Goal: Task Accomplishment & Management: Use online tool/utility

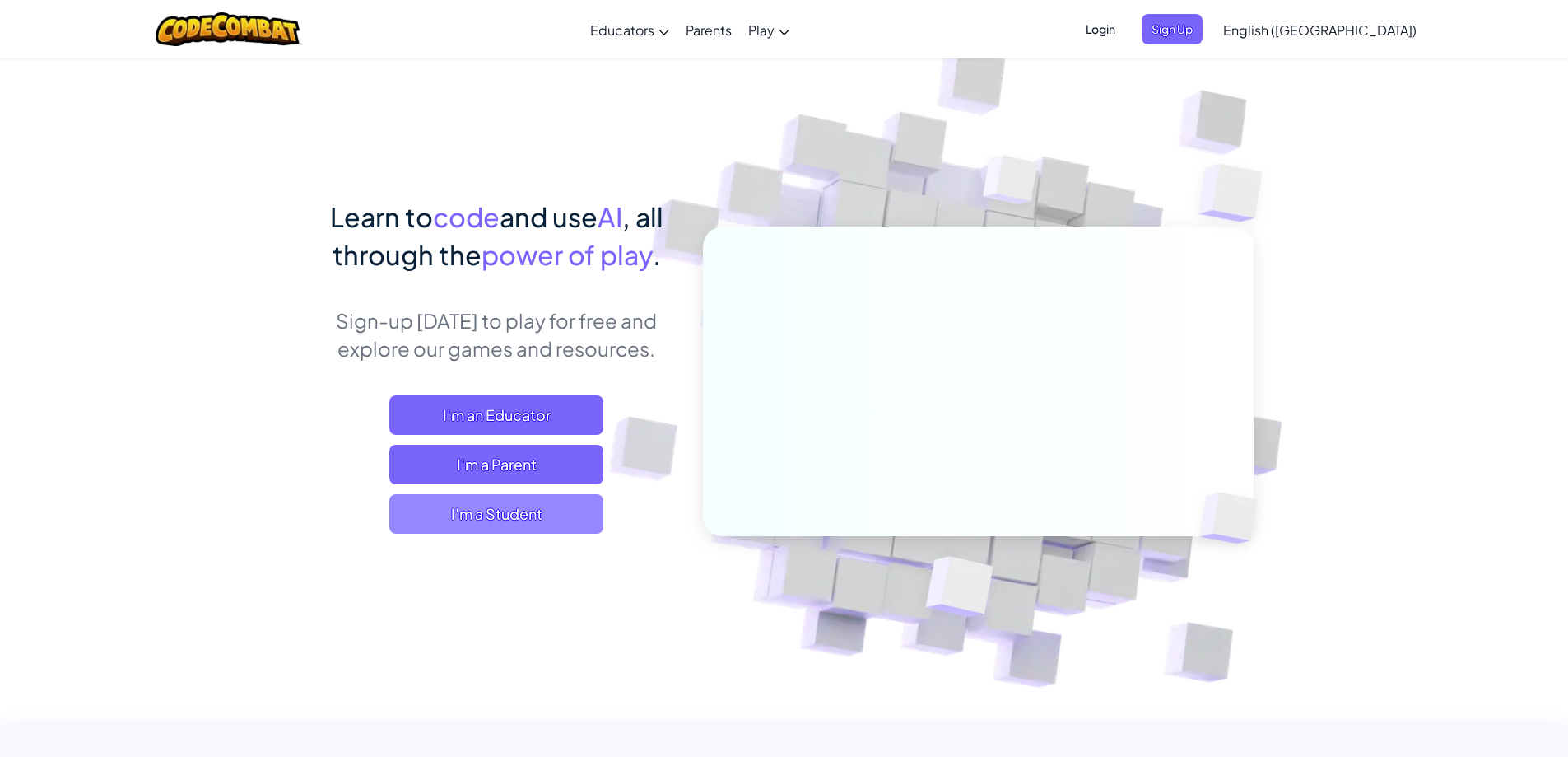
click at [557, 502] on span "I'm a Student" at bounding box center [496, 514] width 214 height 40
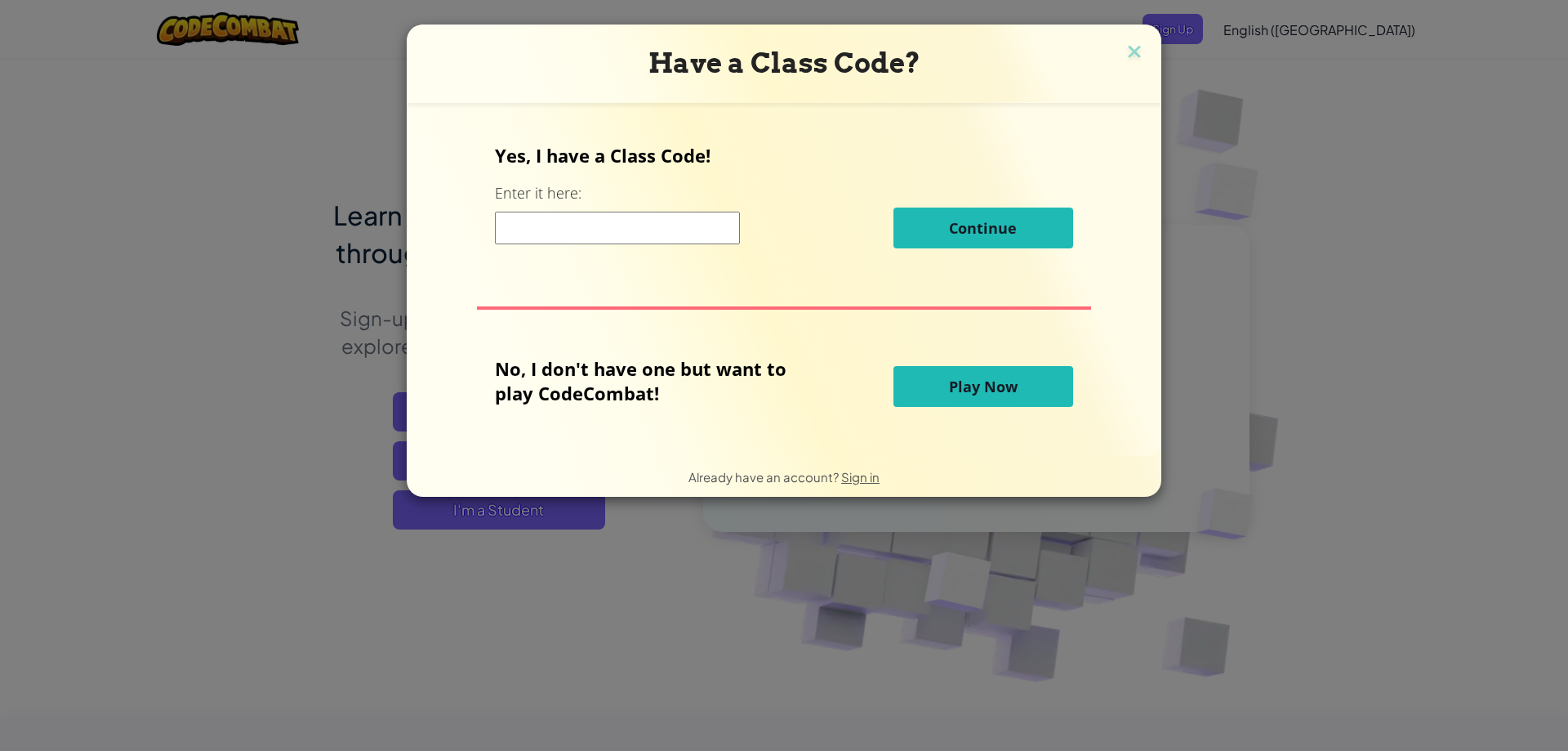
click at [610, 228] on input at bounding box center [617, 228] width 245 height 33
click at [937, 386] on button "Play Now" at bounding box center [983, 386] width 180 height 41
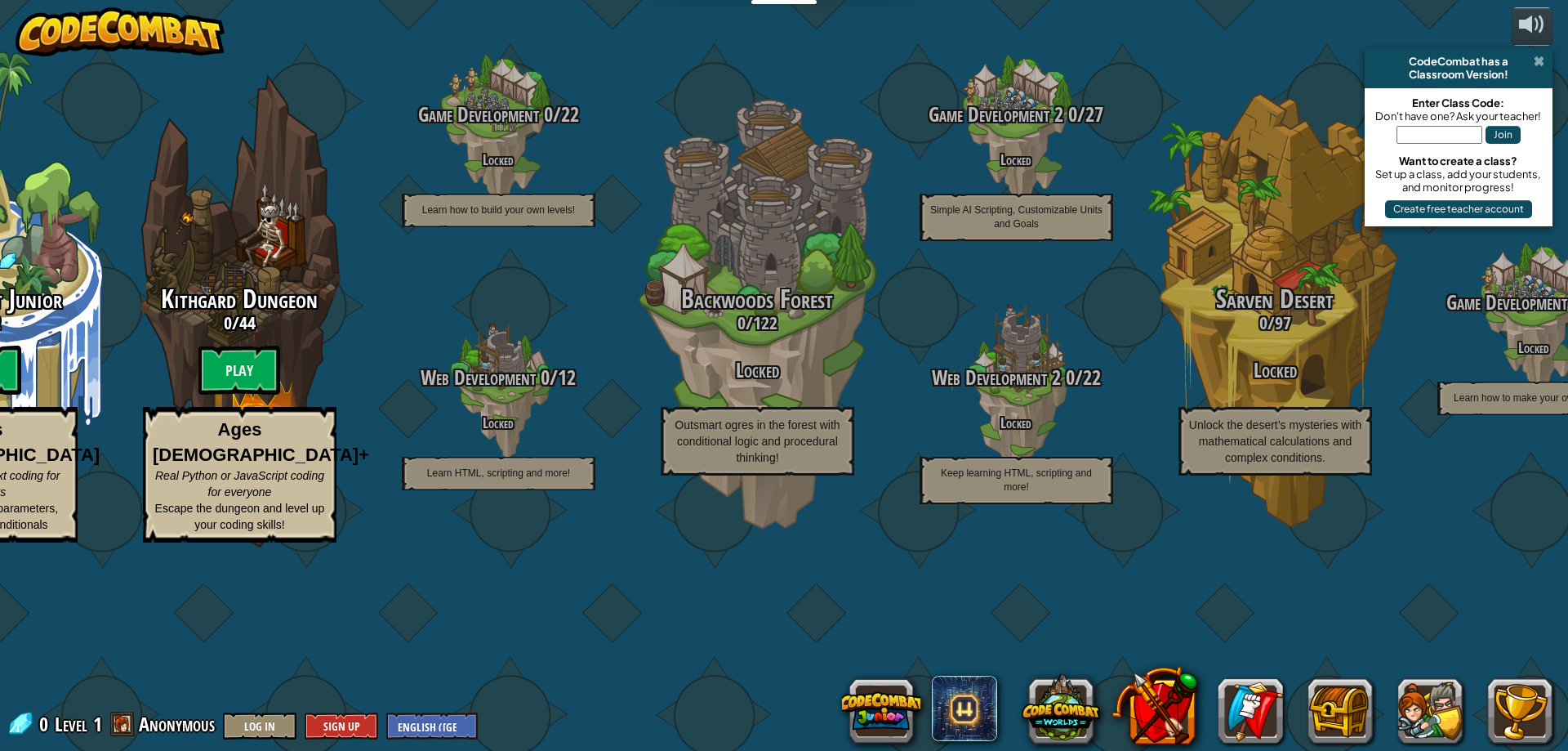
click at [1535, 58] on span at bounding box center [1538, 62] width 11 height 13
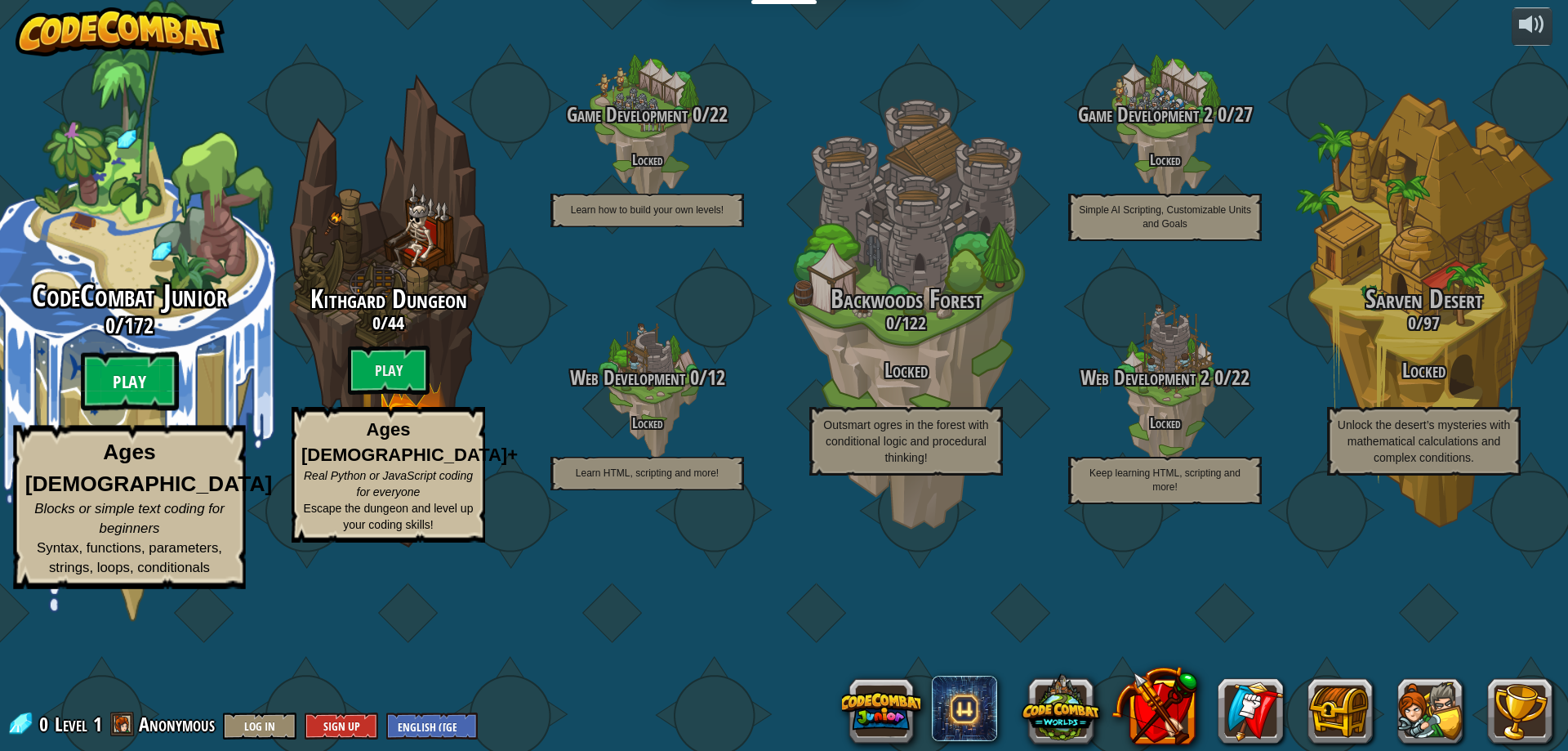
click at [154, 411] on btn "Play" at bounding box center [129, 381] width 98 height 59
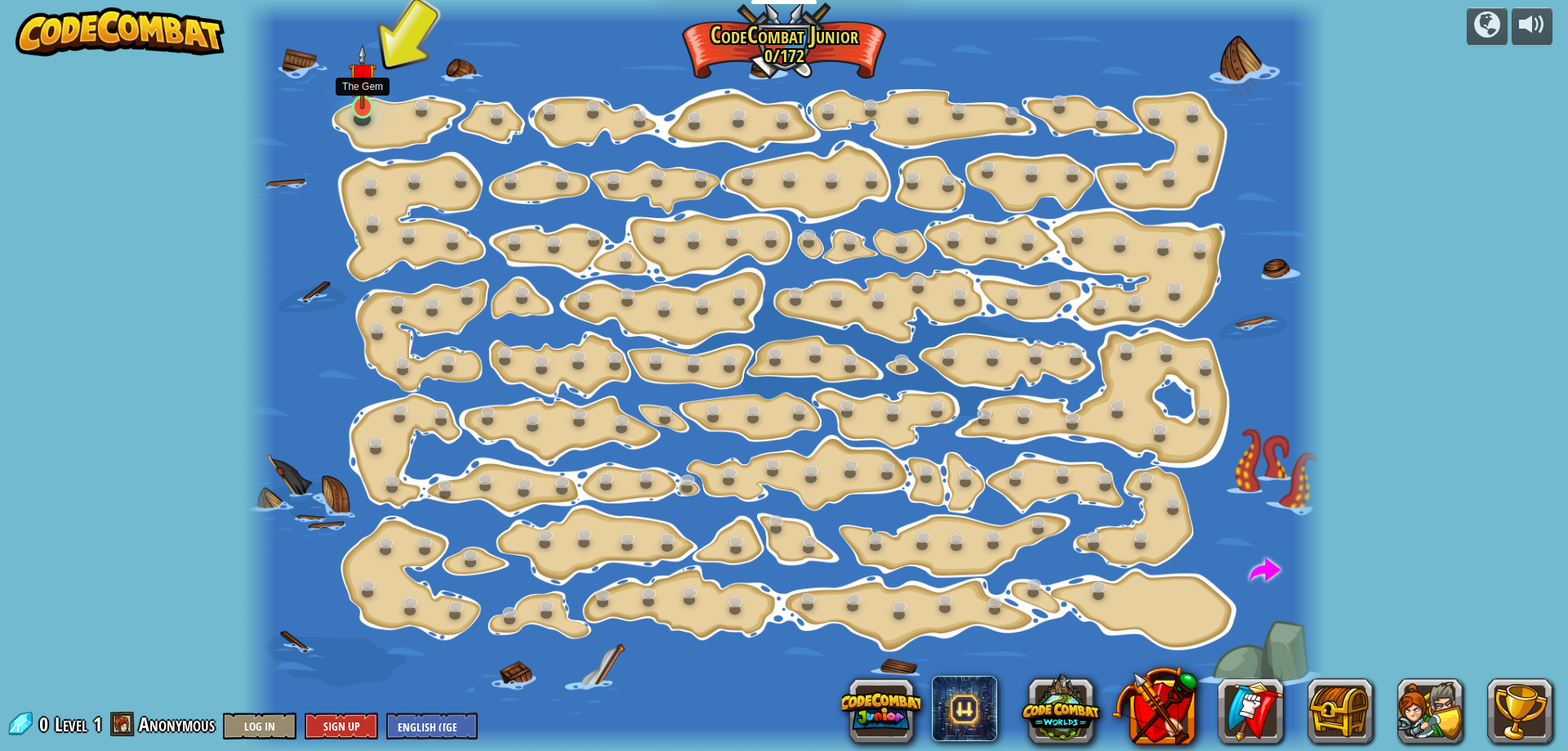
click at [352, 108] on img at bounding box center [363, 77] width 29 height 66
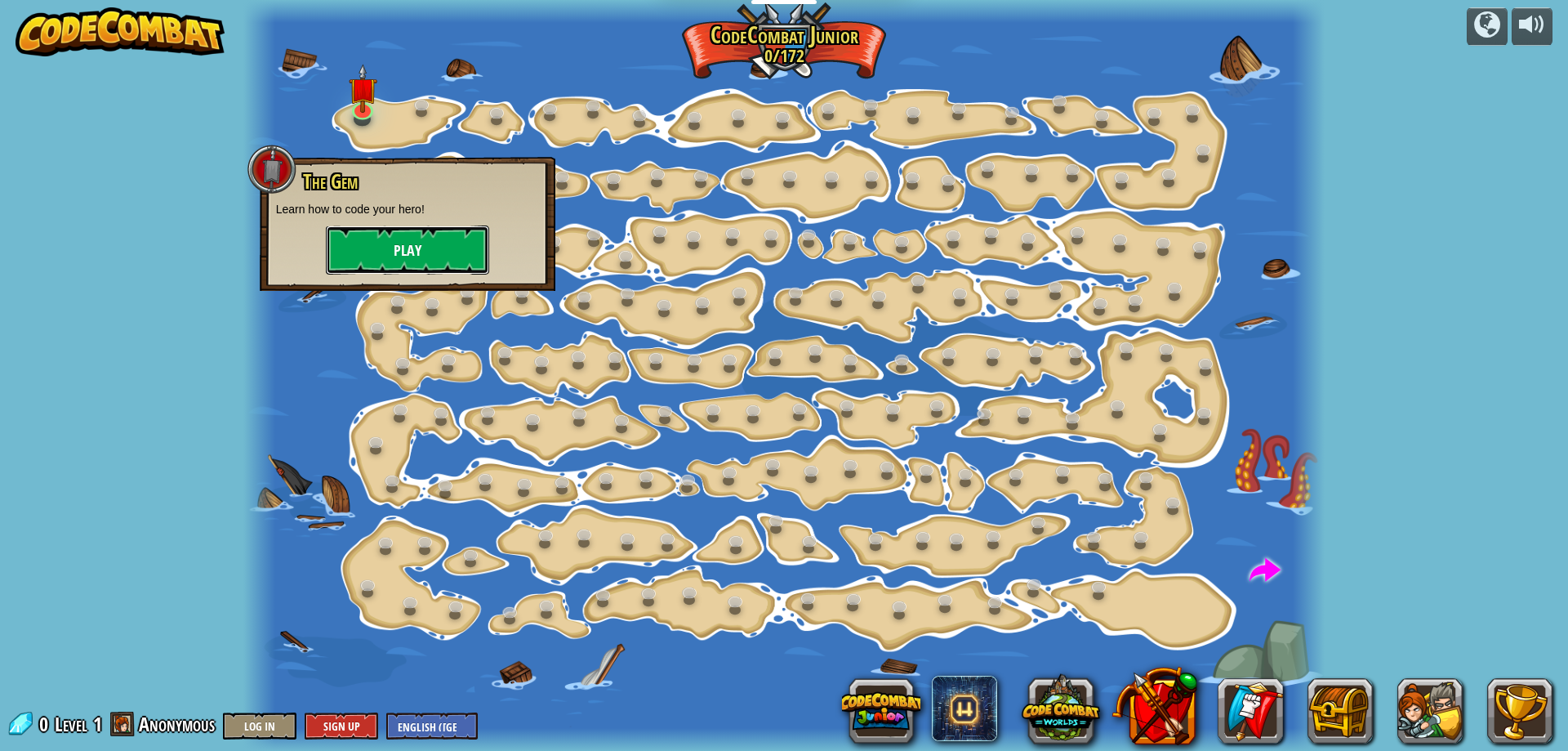
click at [418, 242] on button "Play" at bounding box center [407, 250] width 163 height 49
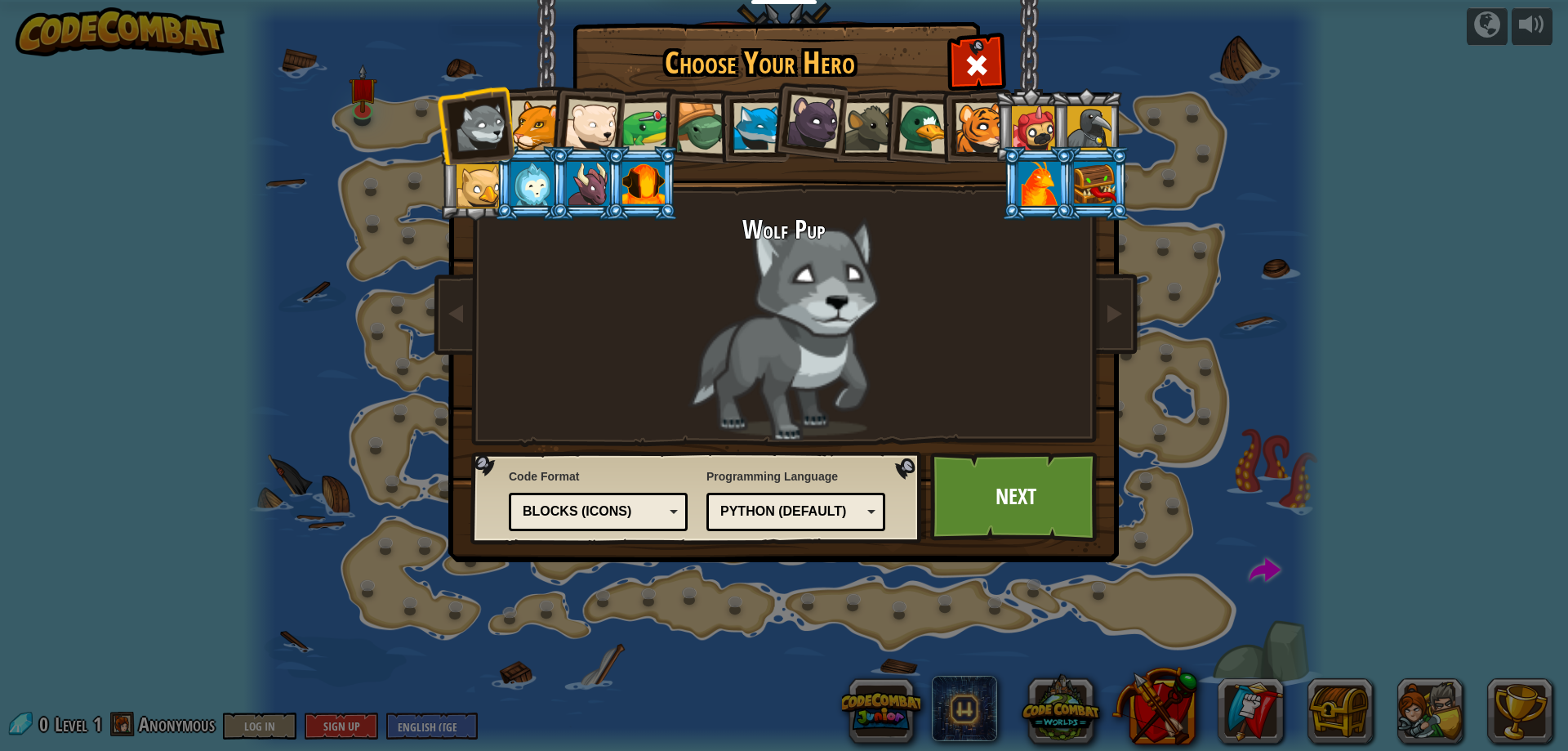
click at [657, 514] on div "Blocks (Icons)" at bounding box center [593, 511] width 141 height 19
click at [642, 520] on div "Blocks and code" at bounding box center [593, 511] width 141 height 19
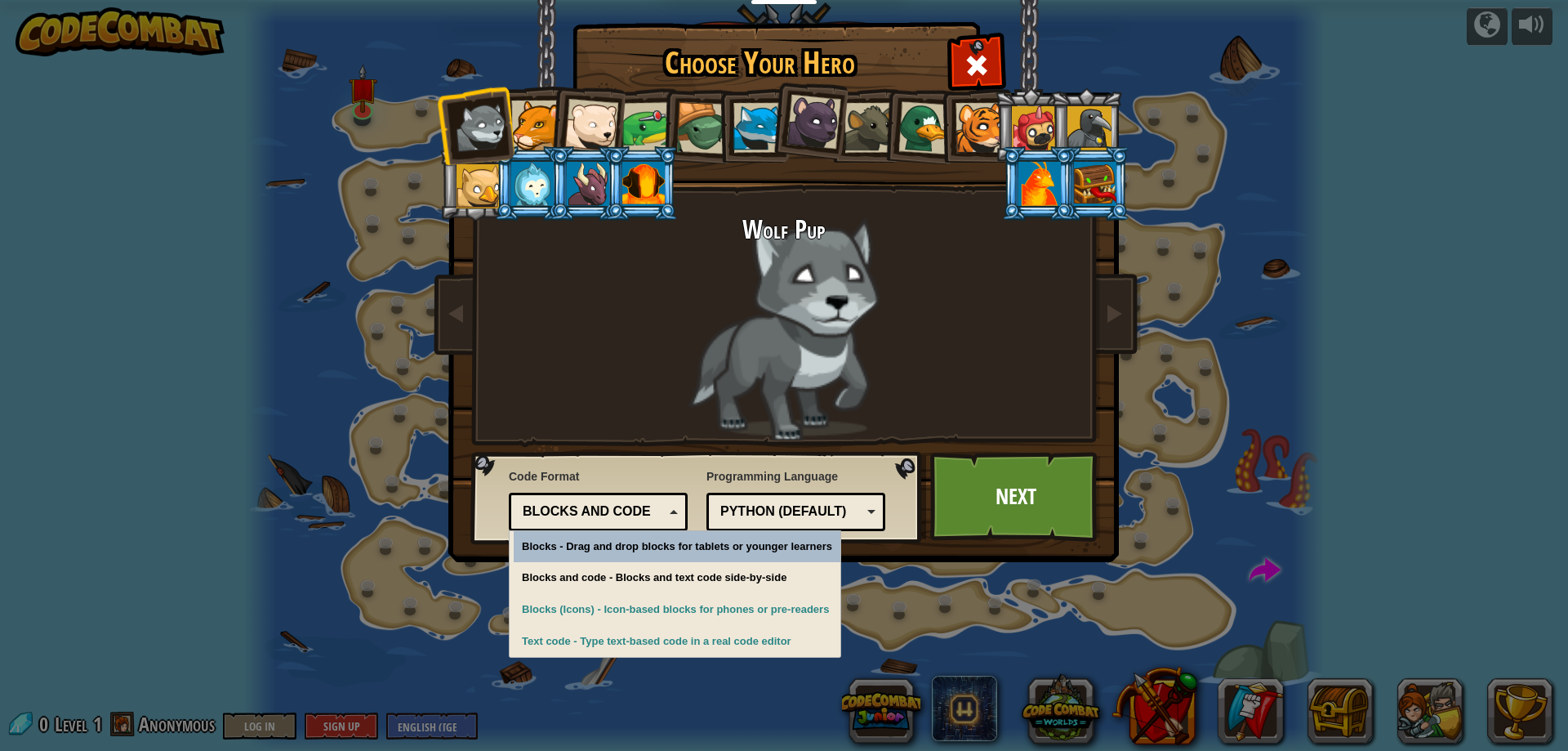
click at [642, 502] on div "Blocks and code" at bounding box center [593, 511] width 141 height 19
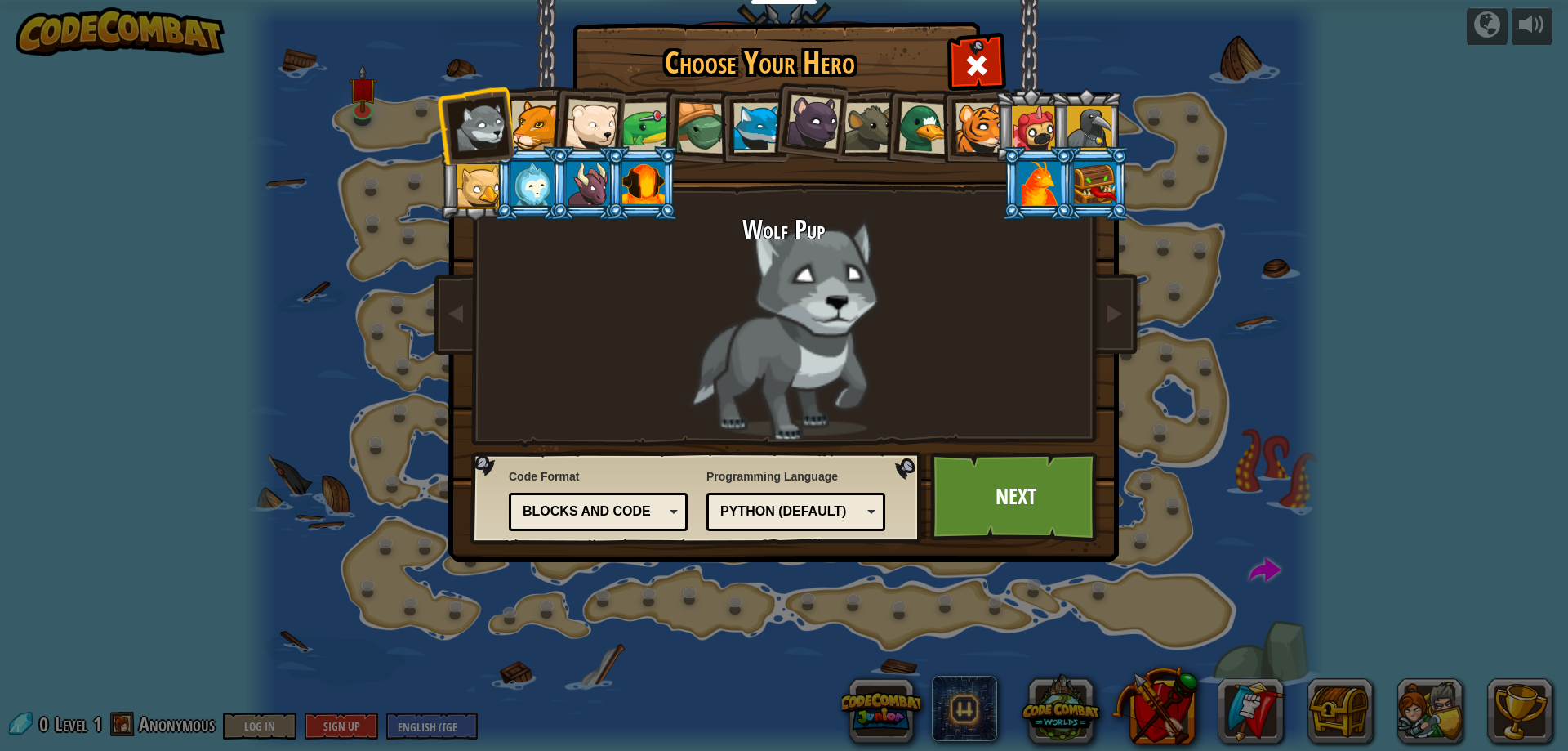
click at [802, 503] on div "Python (Default)" at bounding box center [791, 511] width 141 height 19
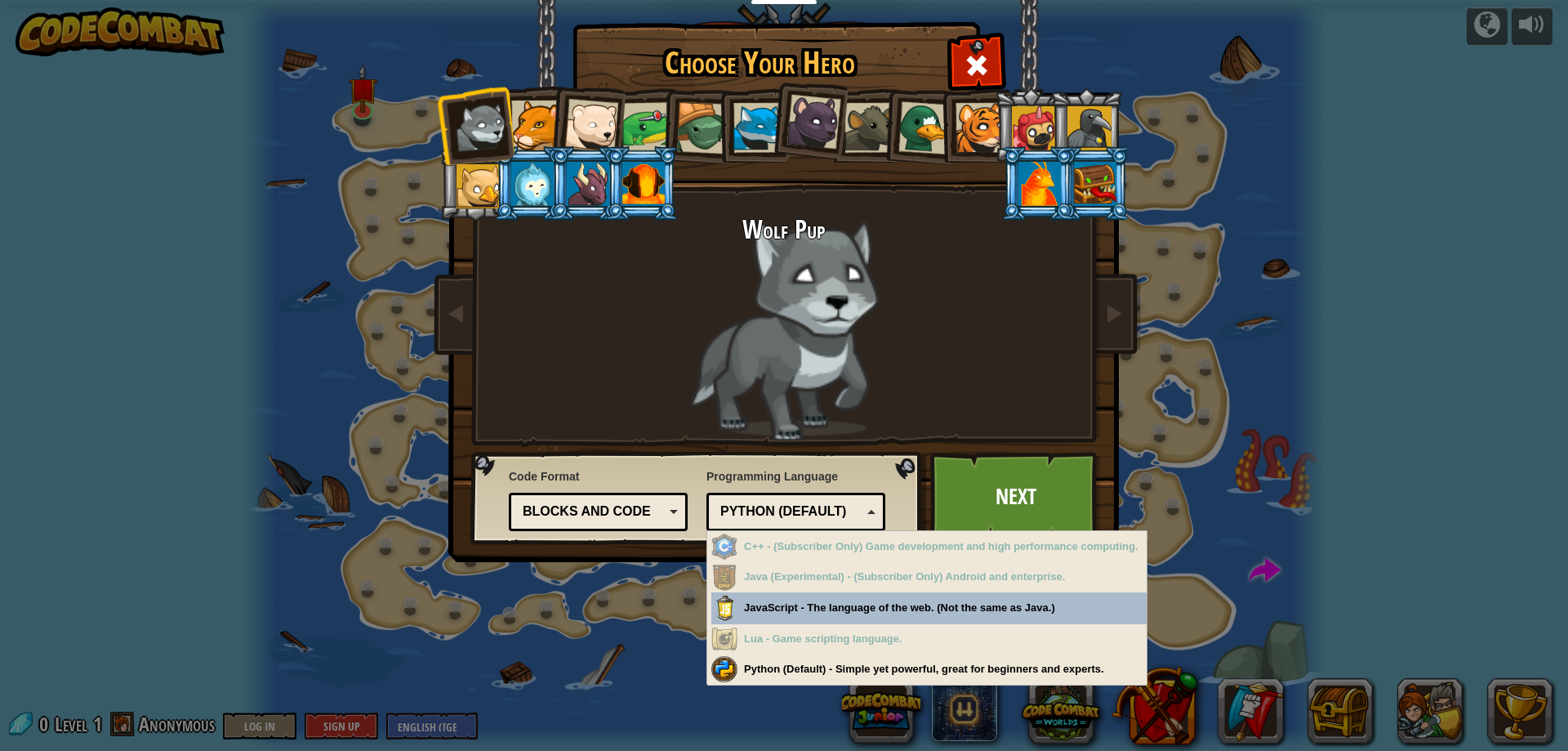
click at [802, 503] on div "Python (Default)" at bounding box center [791, 511] width 141 height 19
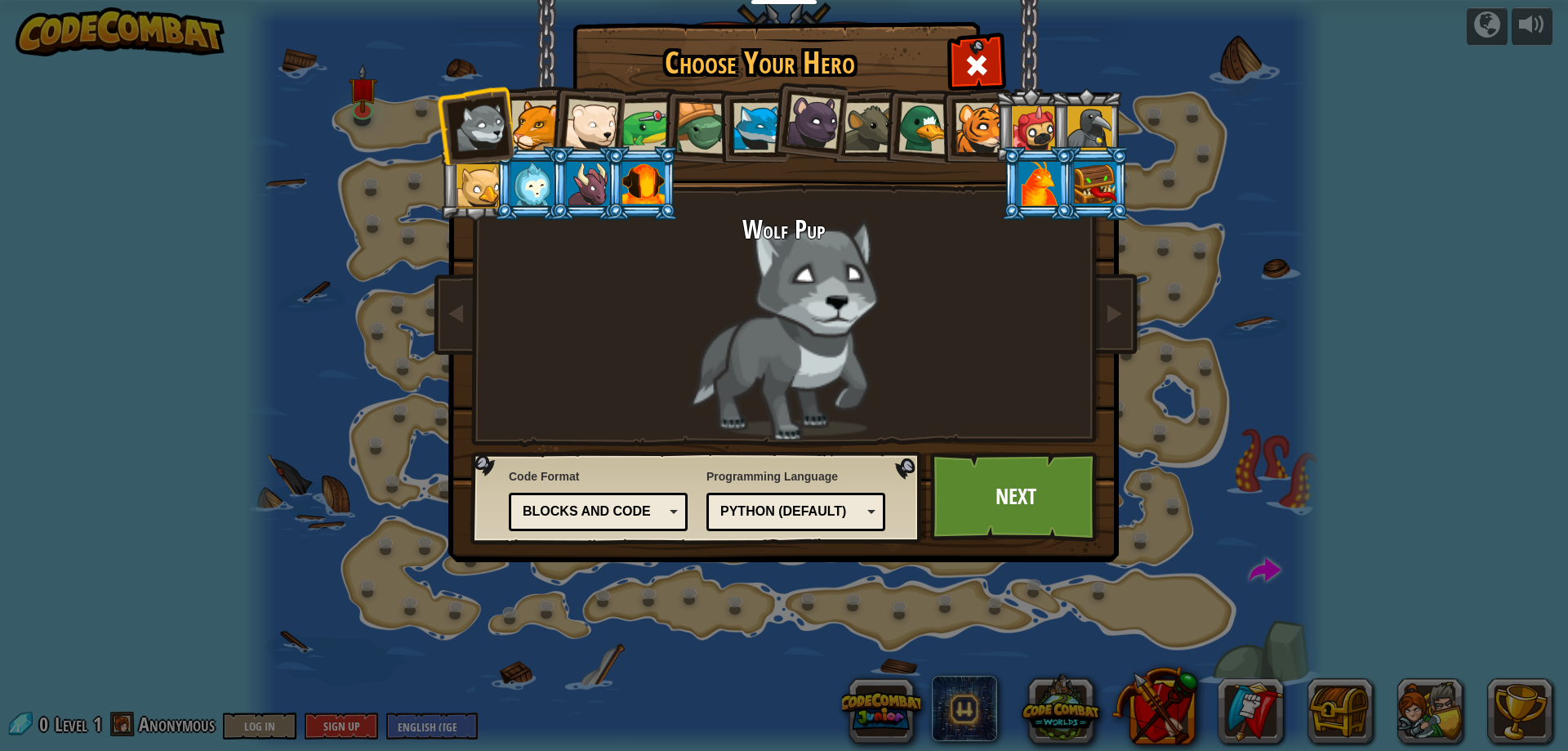
click at [637, 125] on div at bounding box center [648, 127] width 51 height 51
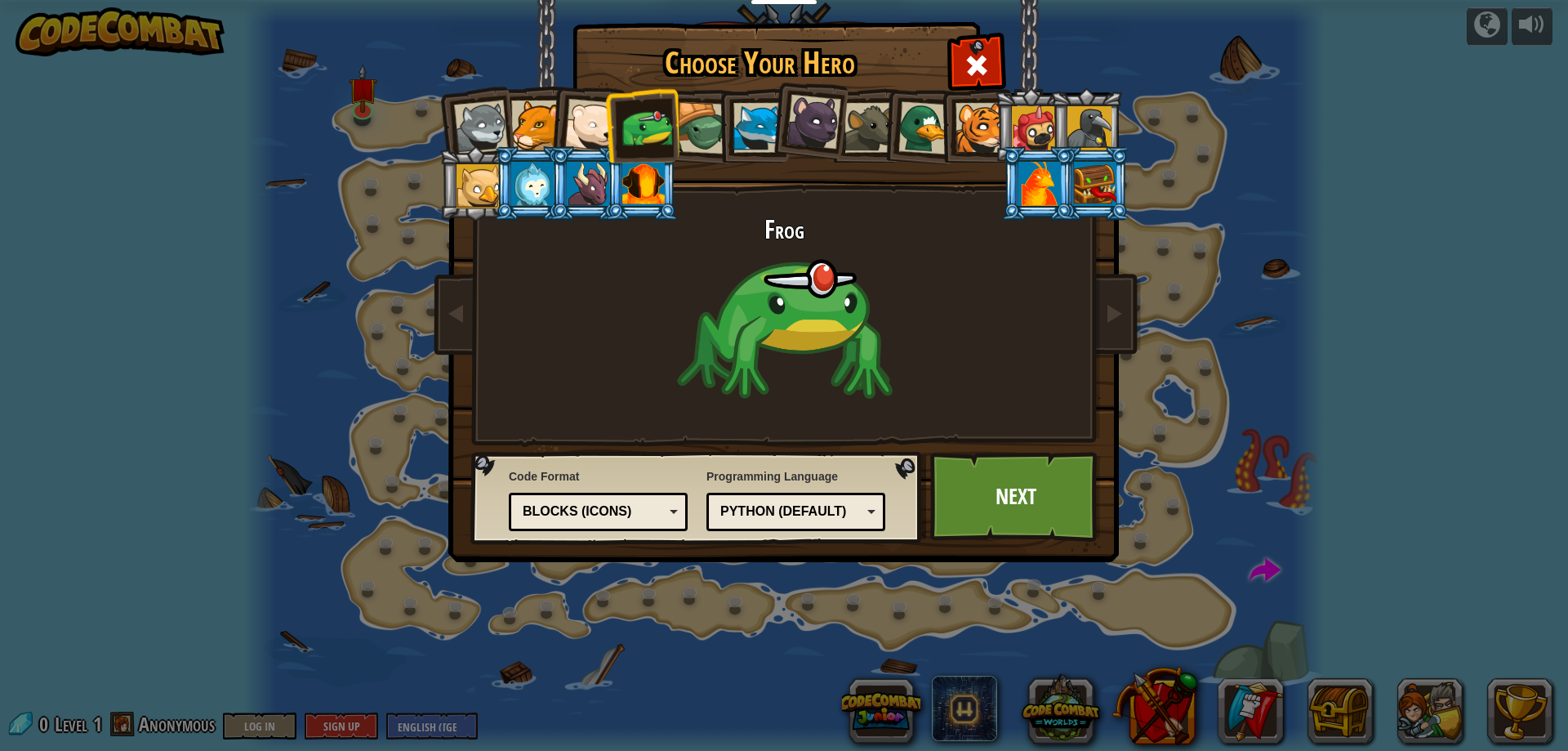
click at [543, 205] on div at bounding box center [532, 184] width 43 height 44
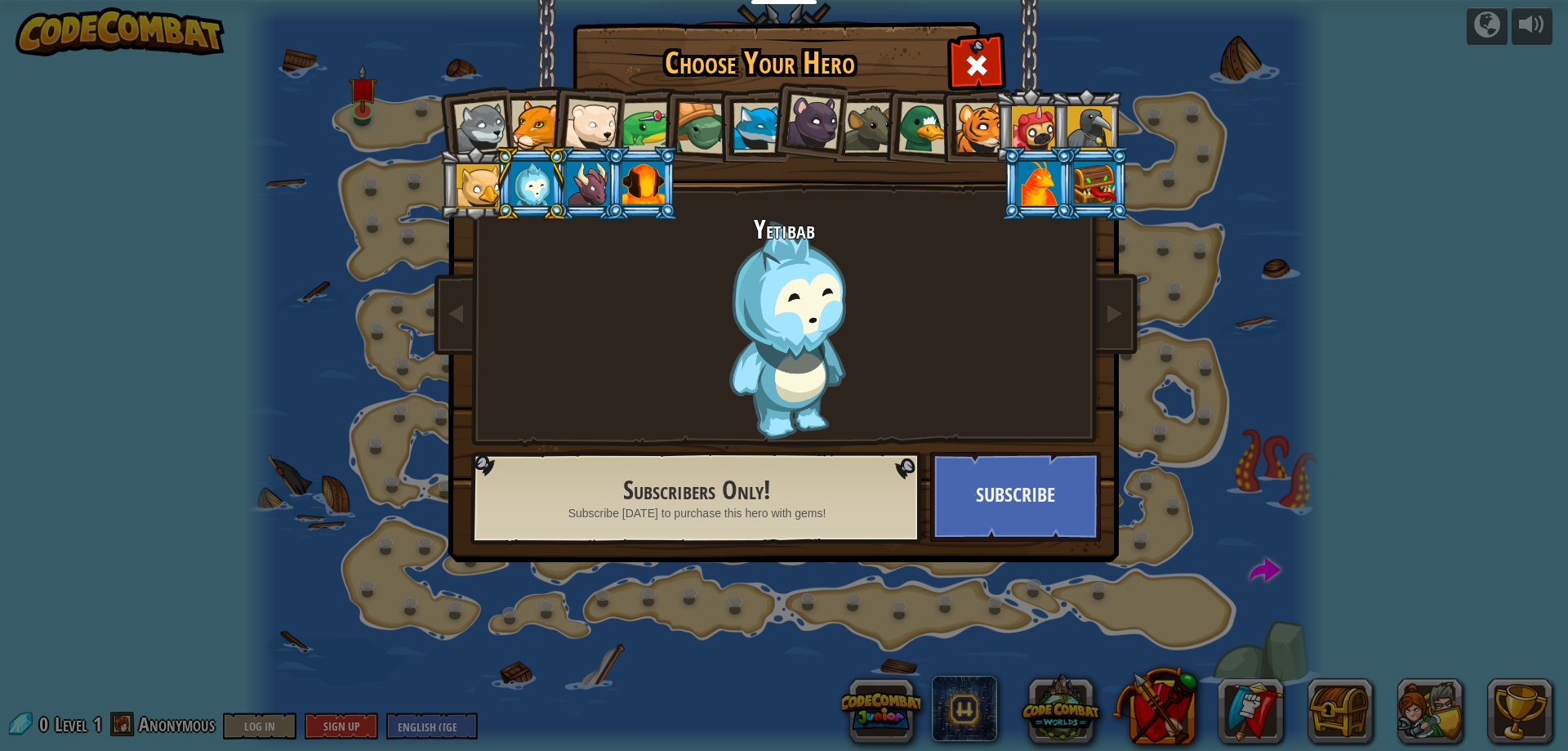
click at [651, 141] on div at bounding box center [648, 127] width 51 height 51
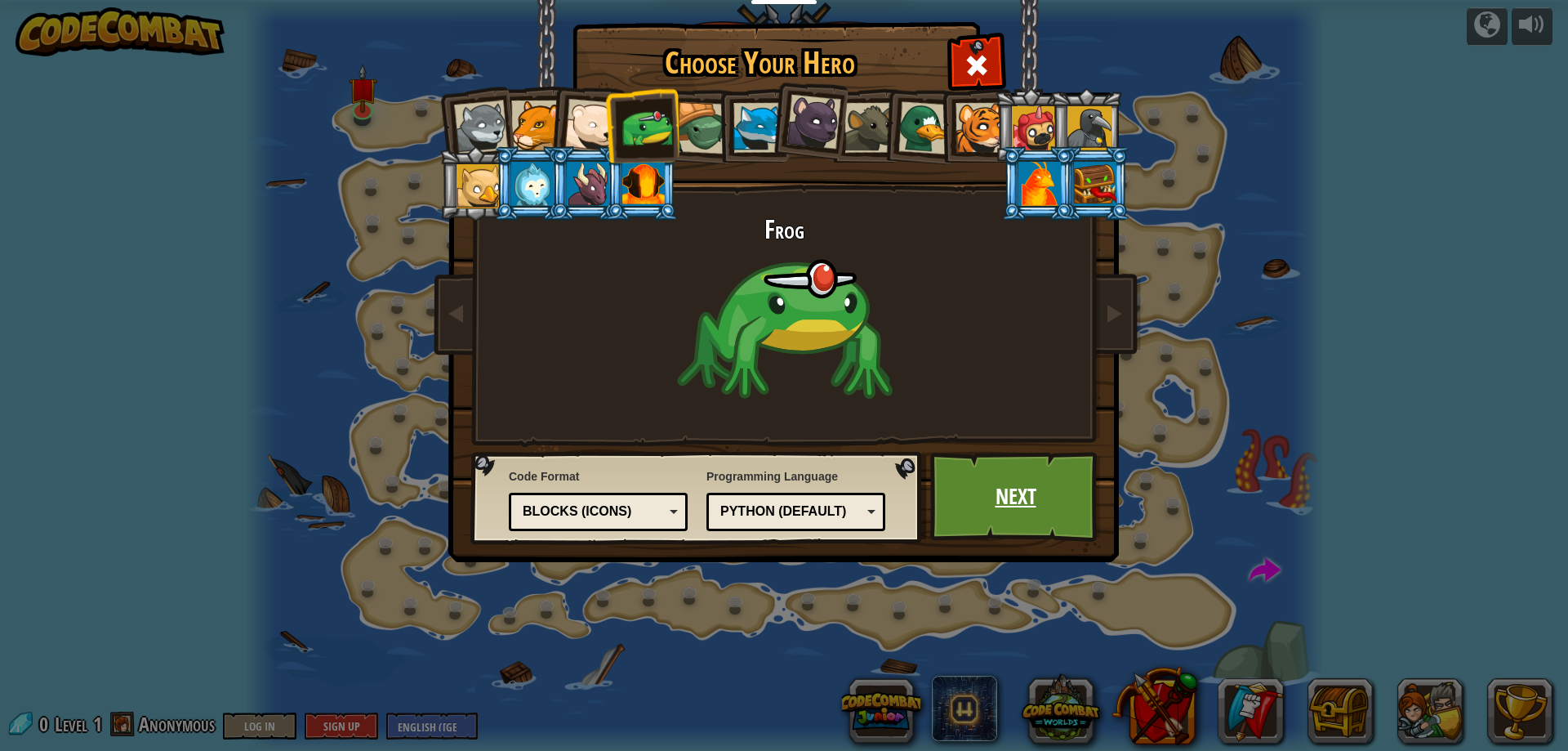
click at [1008, 493] on link "Next" at bounding box center [1015, 496] width 171 height 90
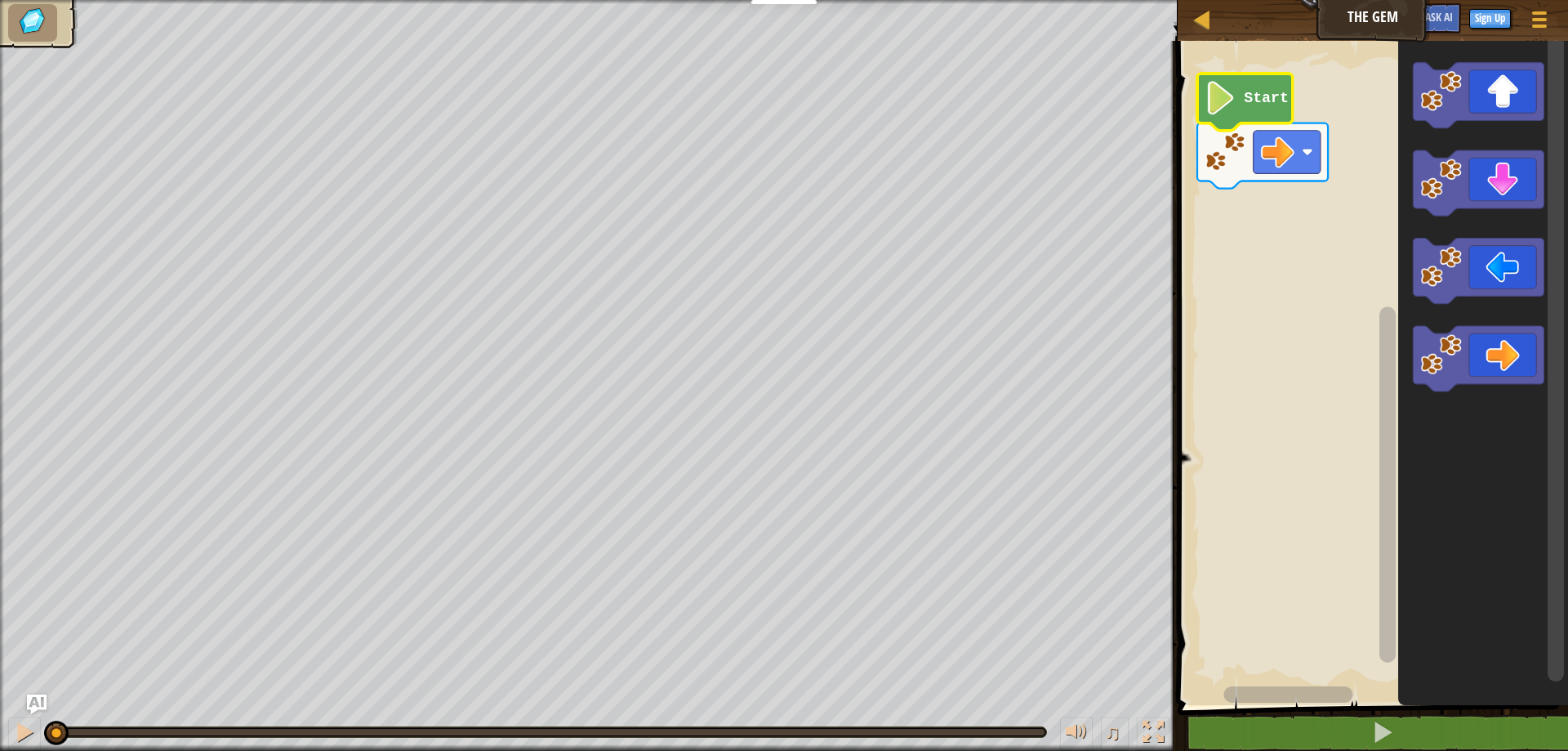
click at [1247, 110] on icon "Blockly Workspace" at bounding box center [1244, 102] width 95 height 58
click at [1262, 99] on text "Start" at bounding box center [1266, 98] width 45 height 16
click at [1260, 102] on text "Start" at bounding box center [1266, 98] width 45 height 16
click at [1290, 163] on image "Blockly Workspace" at bounding box center [1276, 151] width 34 height 34
click at [1336, 173] on rect "Blockly Workspace" at bounding box center [1370, 369] width 395 height 672
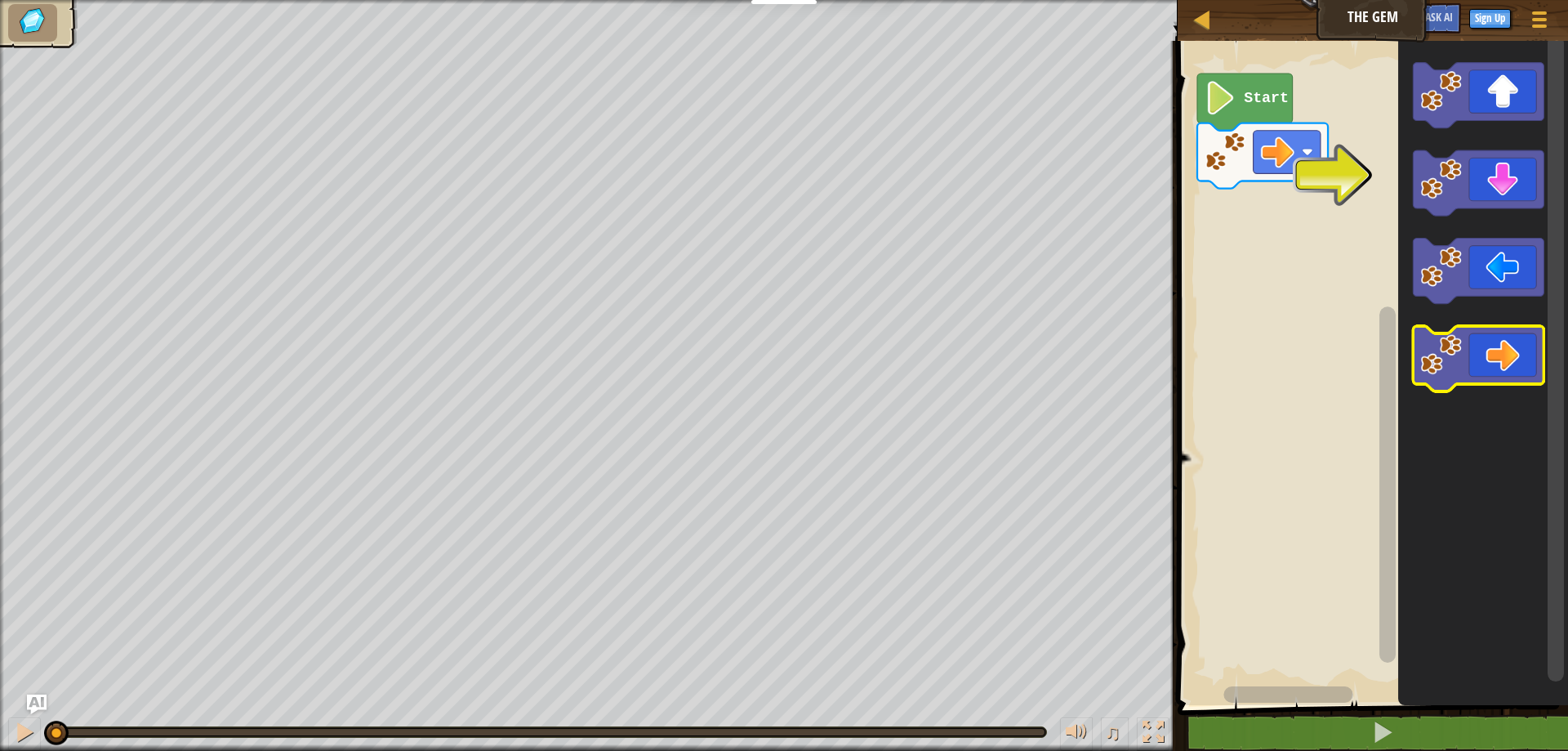
click at [1511, 360] on icon "Blockly Workspace" at bounding box center [1478, 359] width 131 height 66
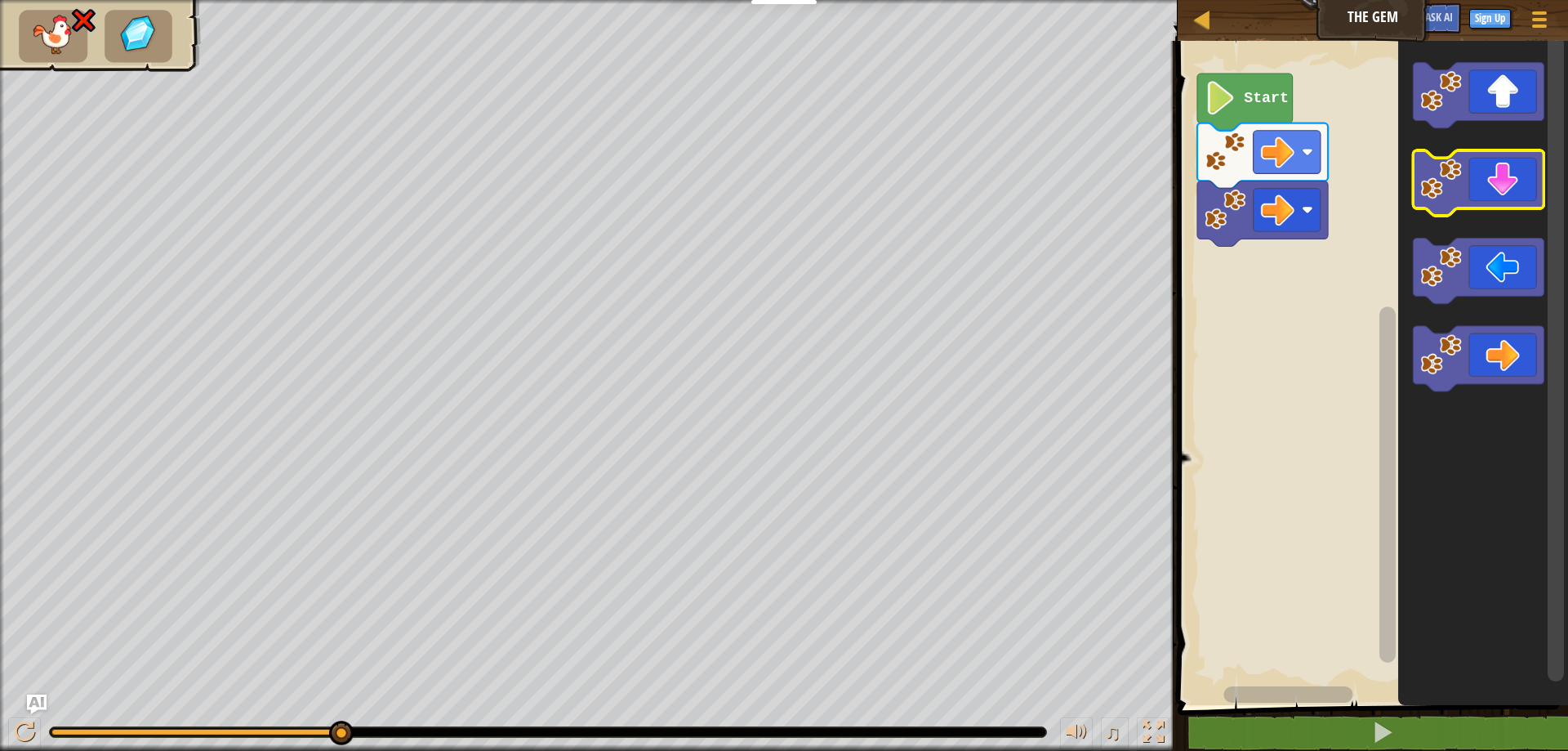
click at [1506, 191] on icon "Blockly Workspace" at bounding box center [1478, 183] width 131 height 66
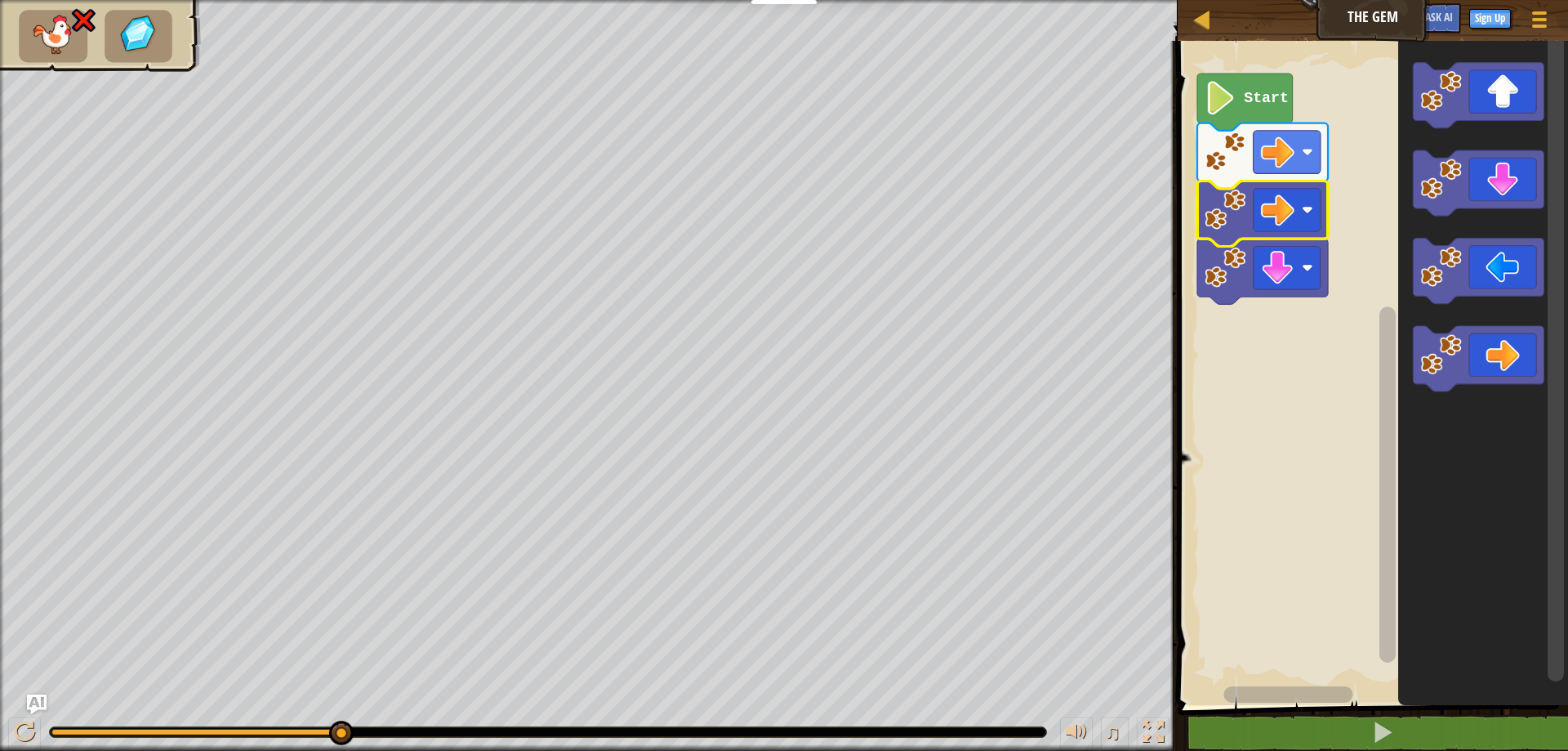
click at [1232, 219] on image "Blockly Workspace" at bounding box center [1225, 210] width 41 height 41
click at [1498, 202] on icon "Blockly Workspace" at bounding box center [1478, 183] width 131 height 66
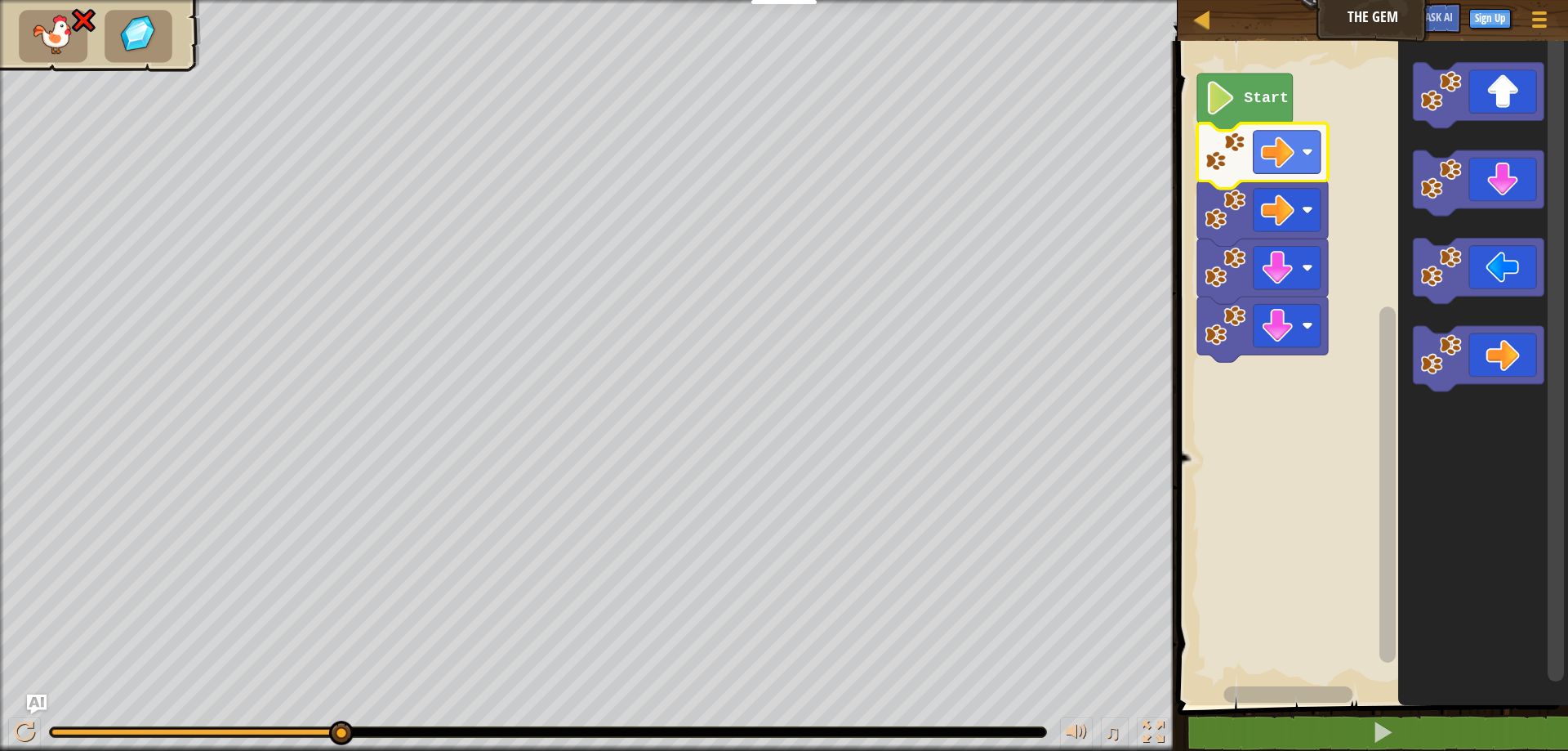
click at [1230, 148] on image "Blockly Workspace" at bounding box center [1225, 151] width 41 height 41
click at [1237, 212] on image "Blockly Workspace" at bounding box center [1225, 210] width 41 height 41
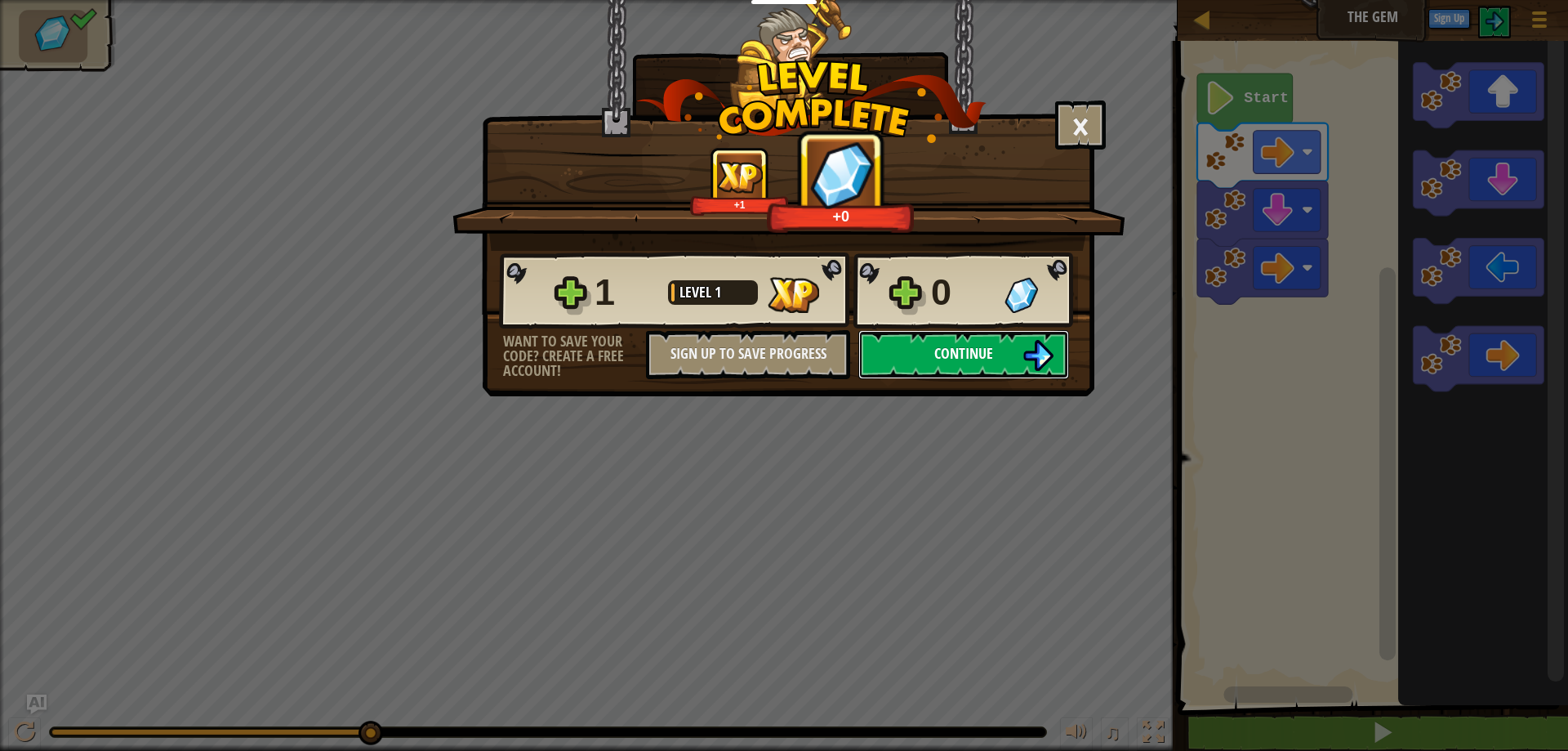
click at [894, 352] on button "Continue" at bounding box center [963, 355] width 211 height 49
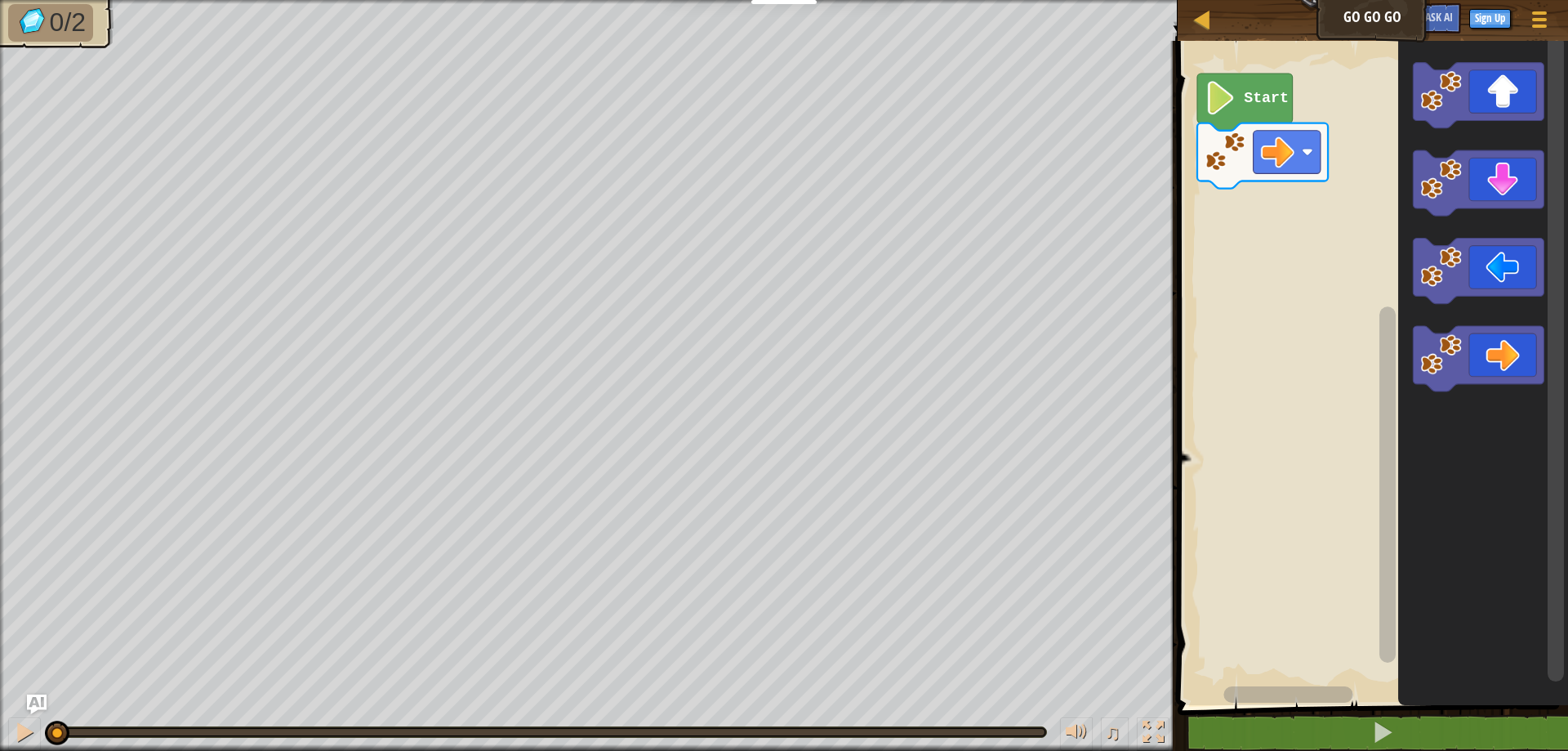
click at [1300, 564] on rect "Blockly Workspace" at bounding box center [1370, 369] width 395 height 672
click at [1462, 515] on icon "Blockly Workspace" at bounding box center [1483, 369] width 170 height 672
click at [1257, 693] on g "Blockly Workspace" at bounding box center [1275, 694] width 205 height 21
click at [1261, 696] on rect "Blockly Workspace" at bounding box center [1287, 694] width 129 height 16
click at [1244, 103] on text "Start" at bounding box center [1266, 98] width 45 height 16
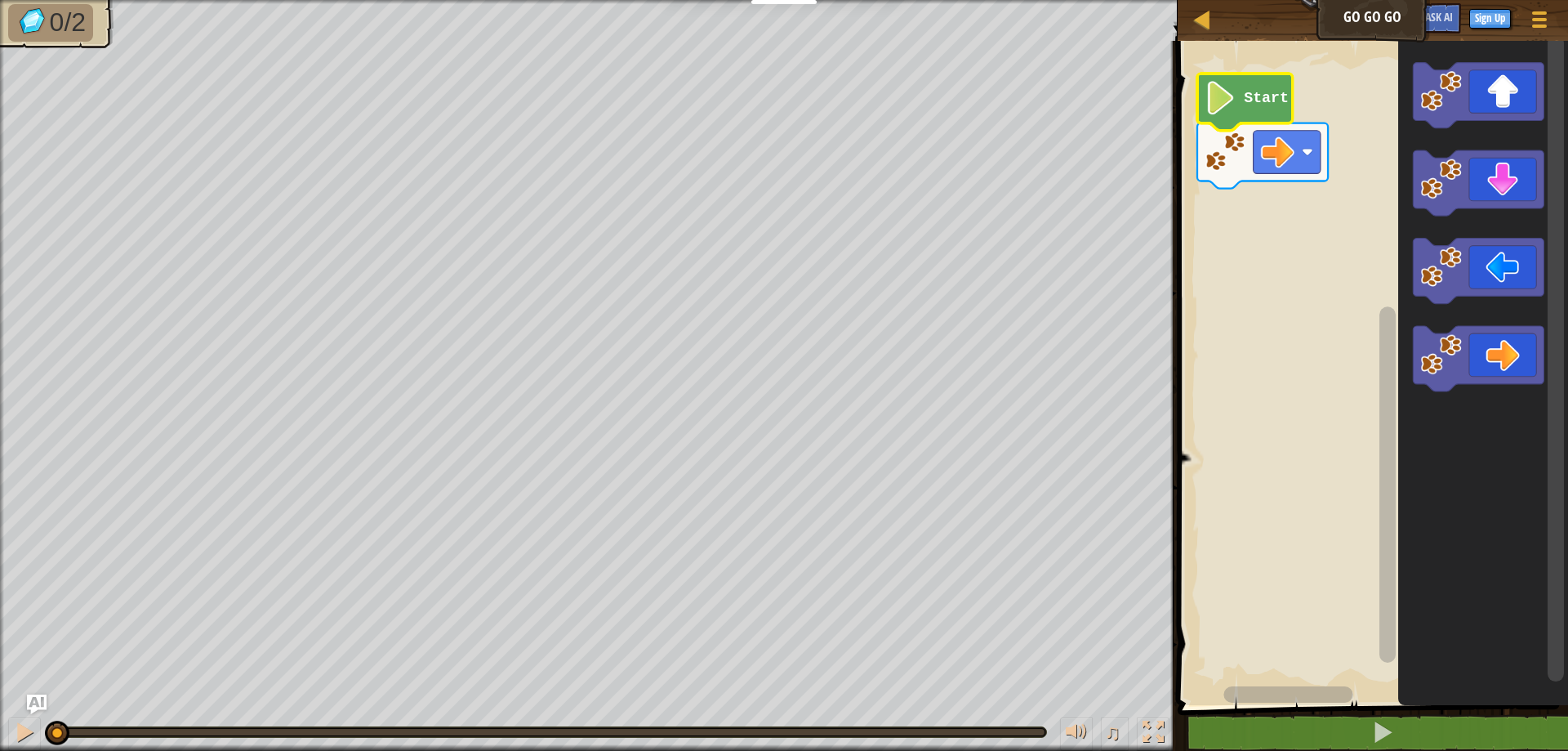
click at [1231, 105] on image "Blockly Workspace" at bounding box center [1220, 97] width 32 height 34
click at [1381, 16] on div "Map Go Go Go Game Menu Sign Up Ask AI" at bounding box center [1373, 21] width 390 height 41
click at [1529, 15] on div at bounding box center [1538, 19] width 22 height 24
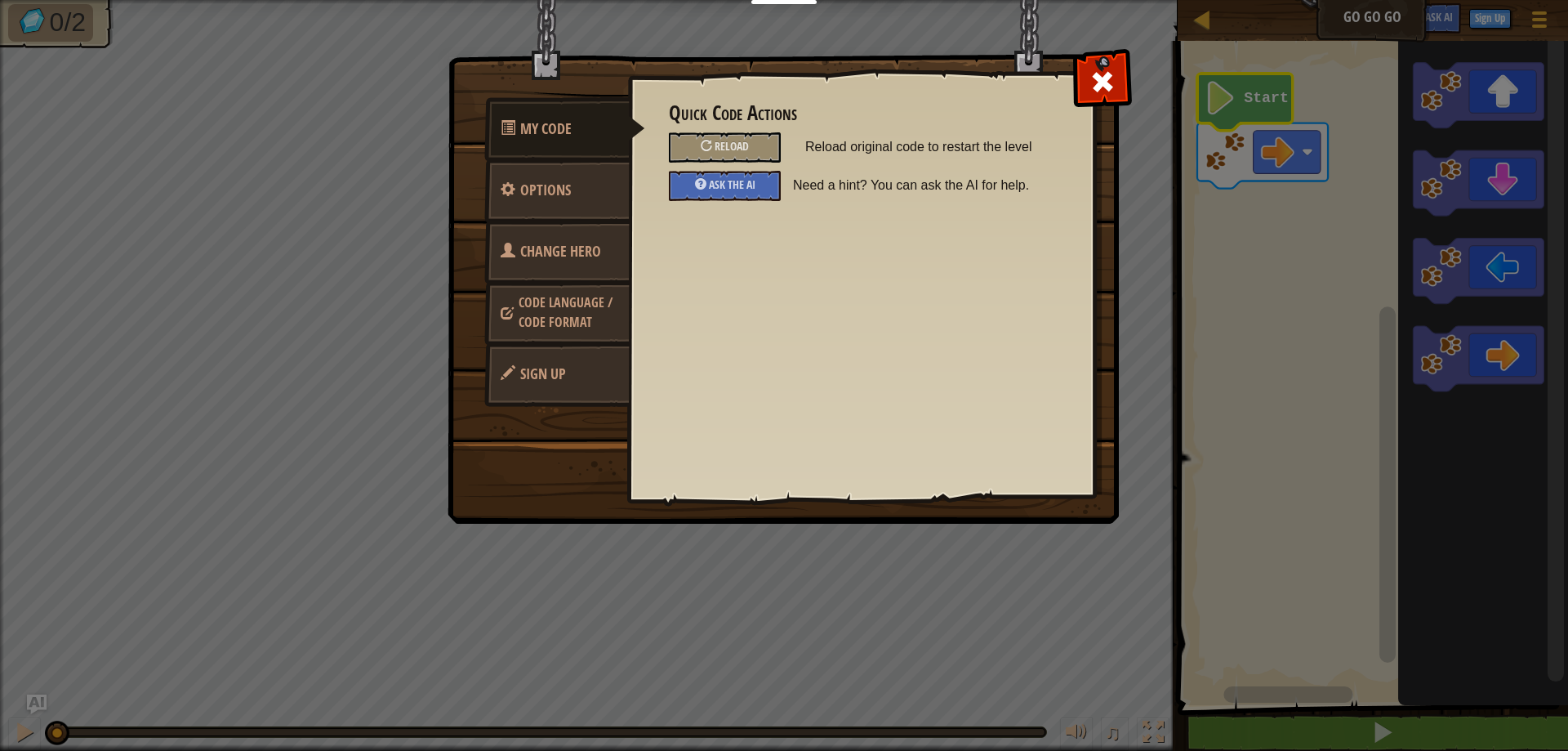
click at [580, 301] on span "Code Language / Code Format" at bounding box center [565, 312] width 94 height 38
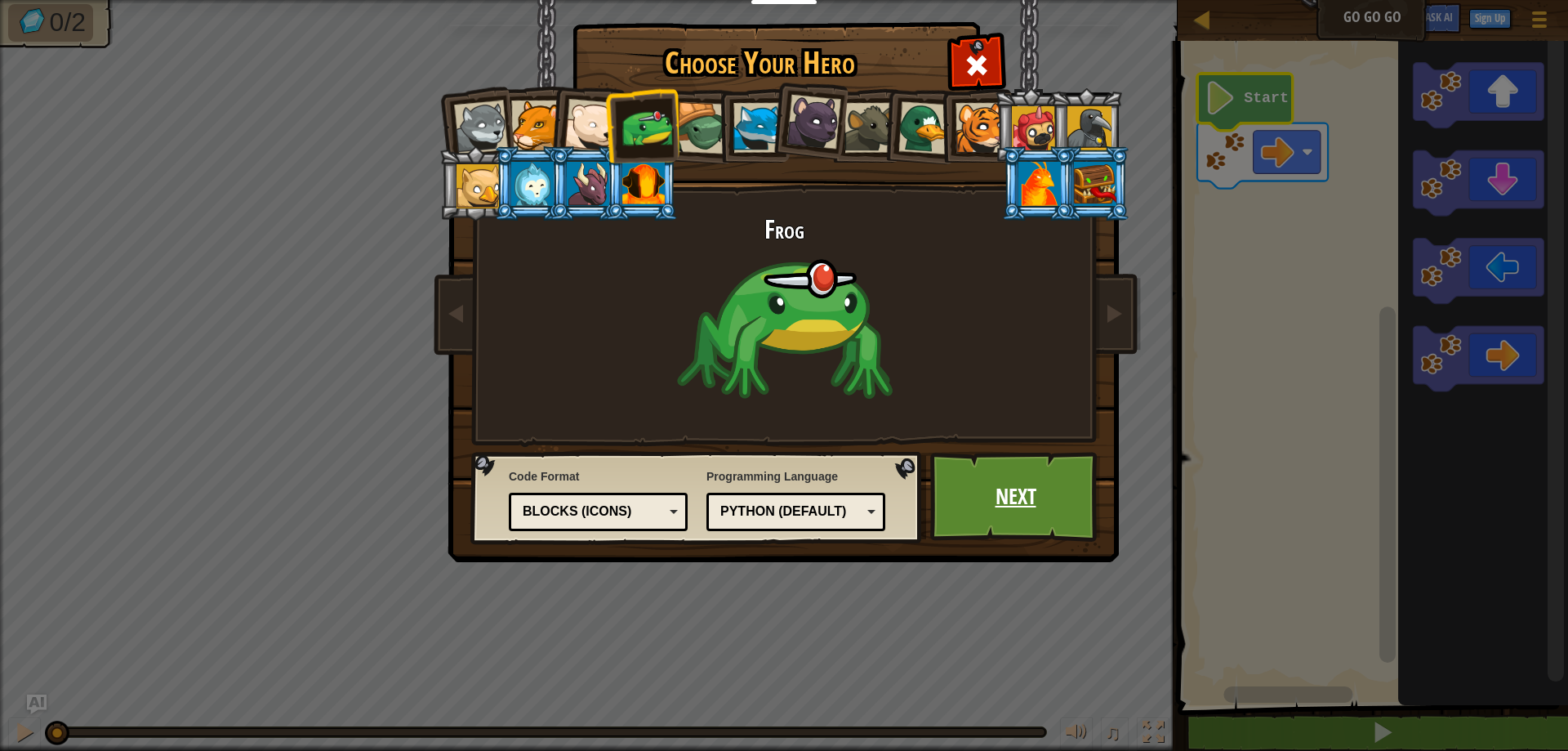
click at [1001, 480] on link "Next" at bounding box center [1015, 496] width 171 height 90
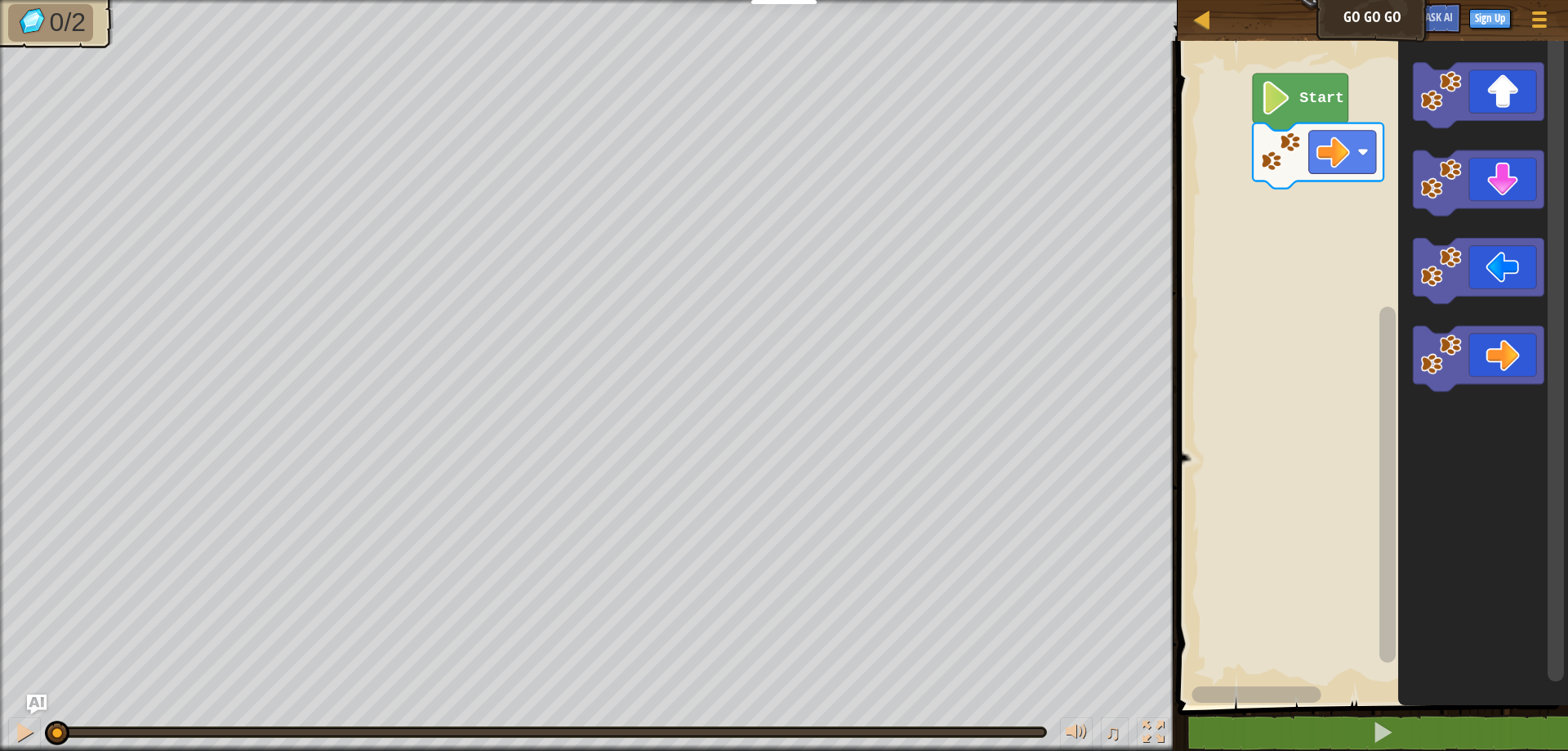
click at [1271, 687] on rect "Blockly Workspace" at bounding box center [1256, 694] width 129 height 16
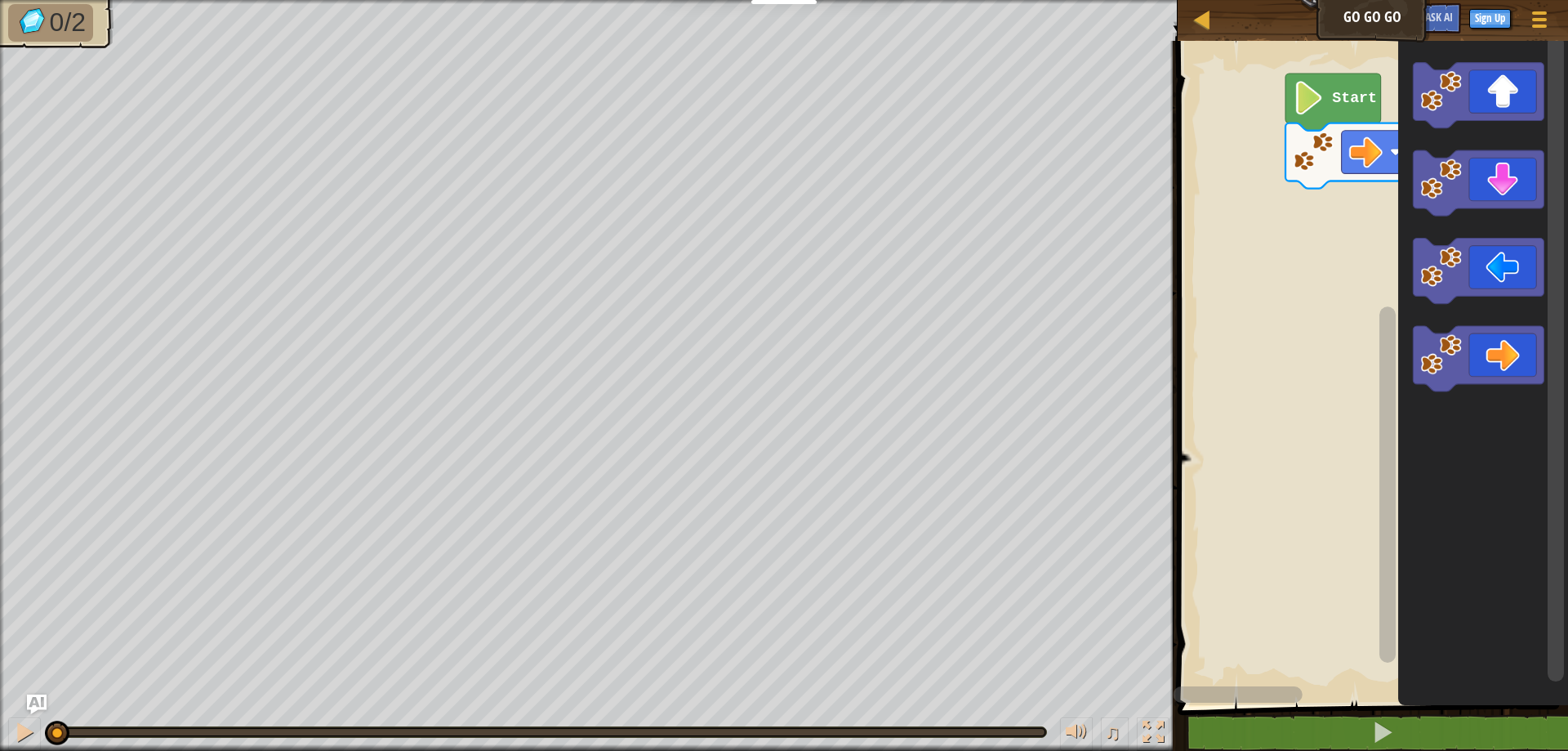
click at [1423, 672] on div "Start" at bounding box center [1370, 369] width 395 height 672
click at [1540, 555] on icon "Blockly Workspace" at bounding box center [1483, 369] width 170 height 672
click at [1555, 389] on rect "Blockly Workspace" at bounding box center [1556, 358] width 16 height 647
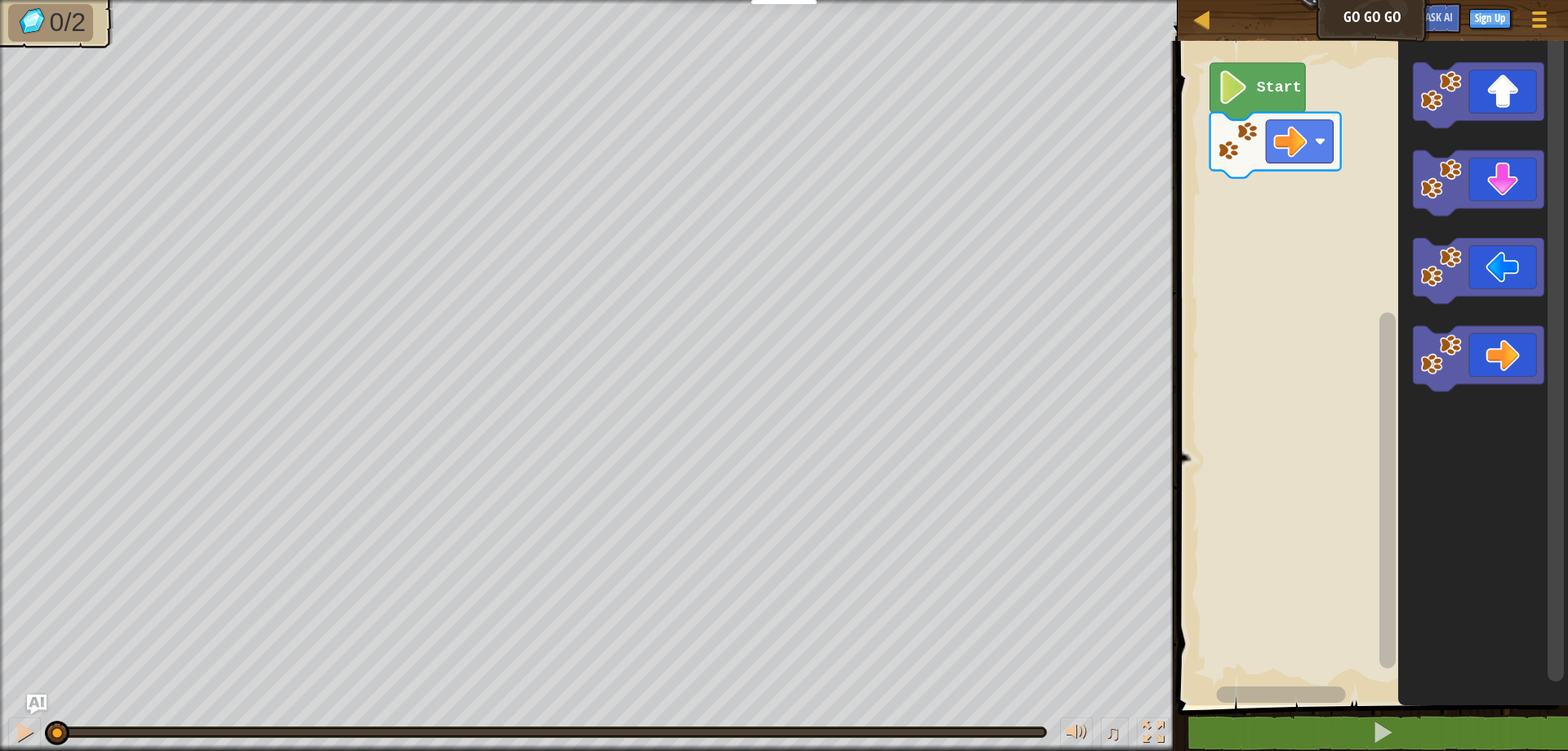
click at [1373, 682] on div "Start" at bounding box center [1370, 369] width 395 height 672
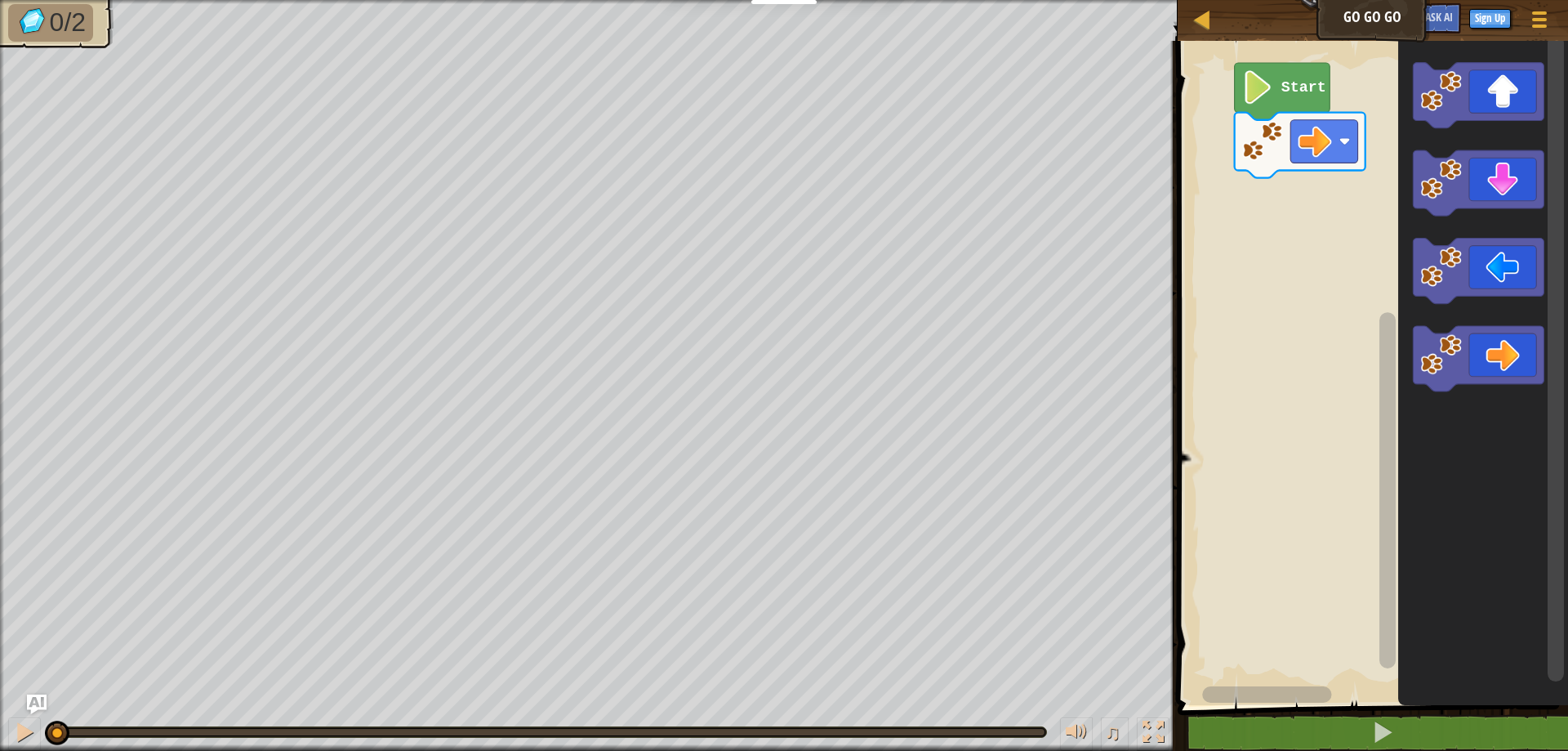
click at [1266, 699] on rect "Blockly Workspace" at bounding box center [1266, 694] width 129 height 16
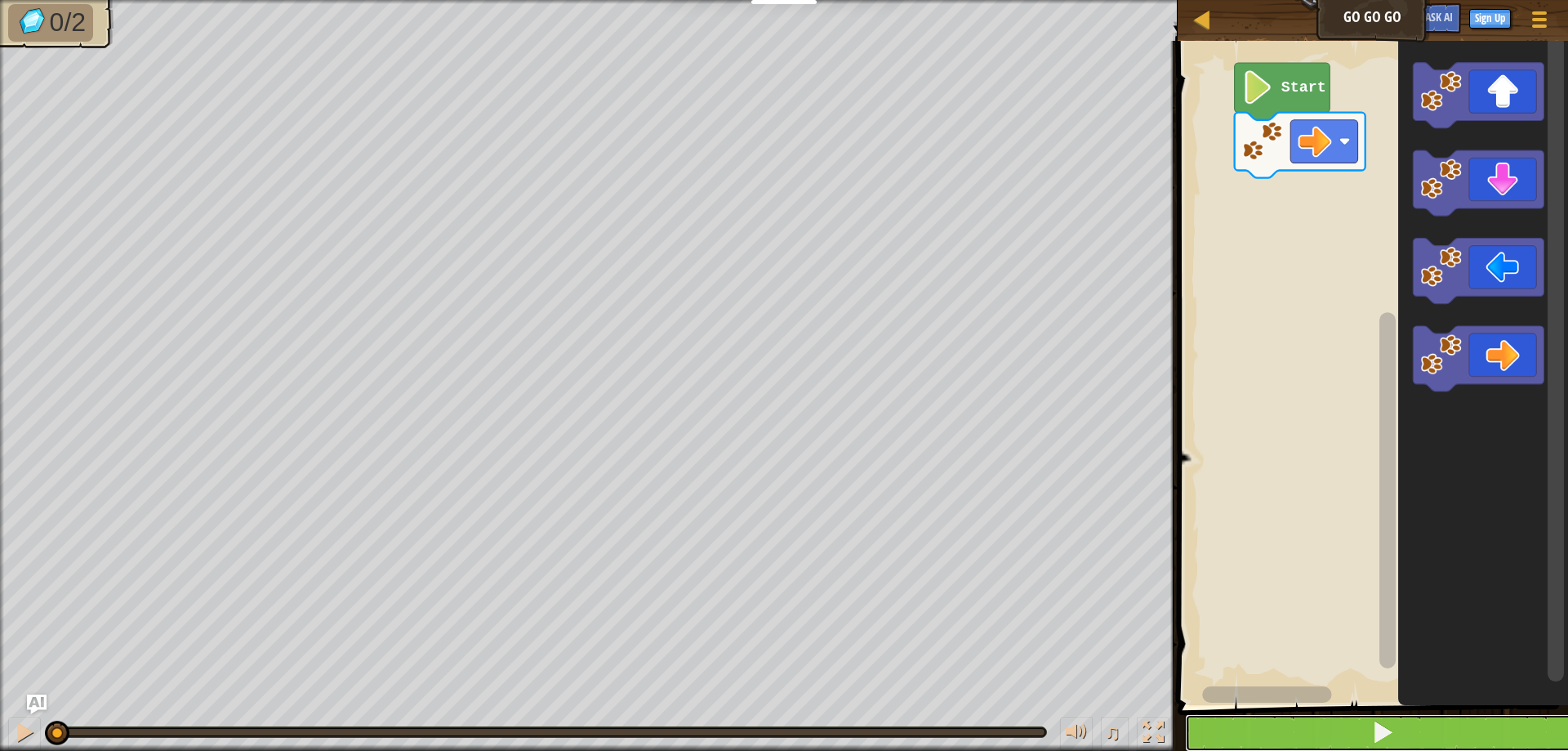
click at [1293, 730] on button at bounding box center [1382, 733] width 395 height 38
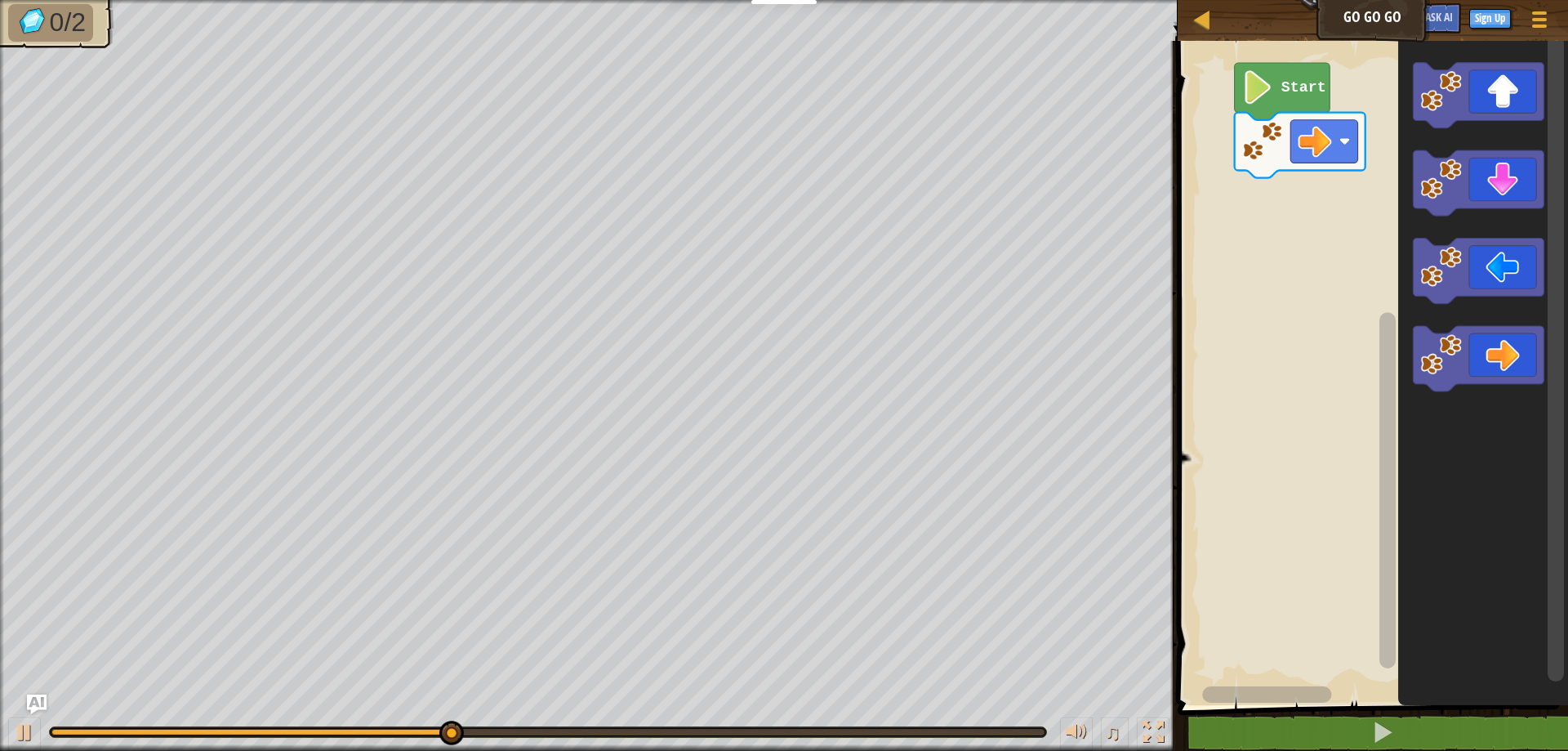
click at [1313, 606] on rect "Blockly Workspace" at bounding box center [1370, 369] width 395 height 672
click at [1187, 19] on div "Map Go Go Go Game Menu Sign Up Ask AI" at bounding box center [1373, 21] width 390 height 41
click at [1200, 16] on div at bounding box center [1202, 19] width 21 height 21
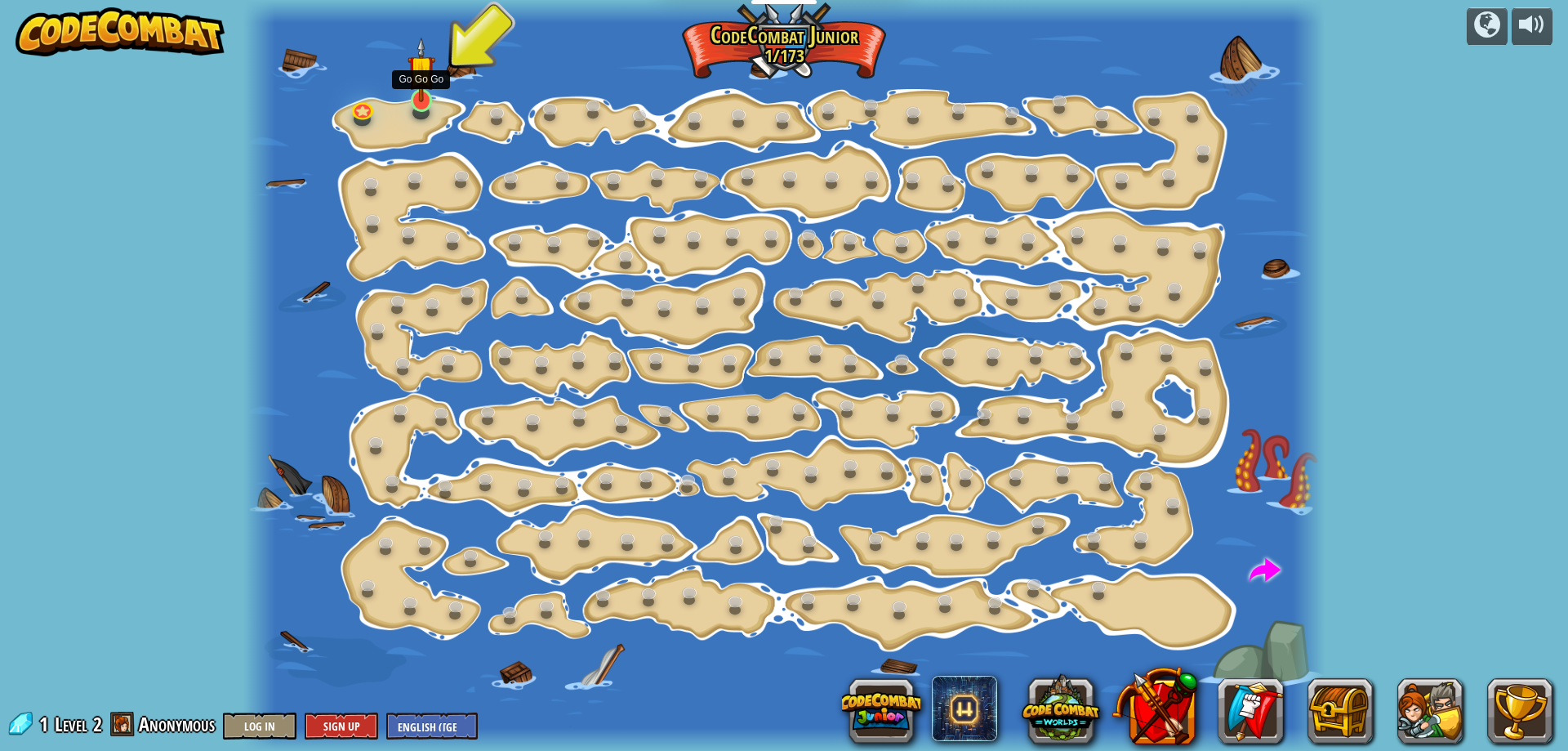
click at [419, 99] on img at bounding box center [421, 70] width 29 height 66
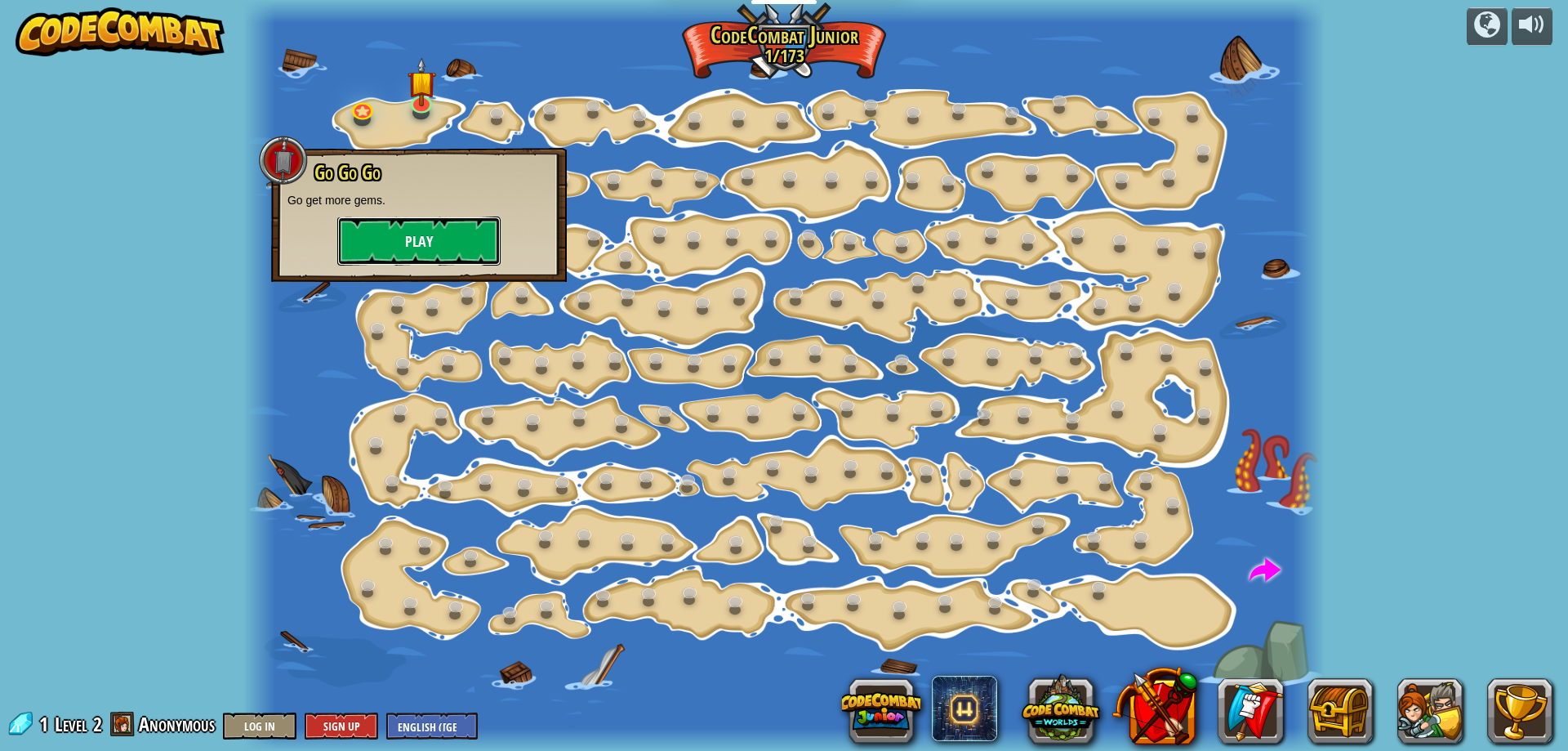
click at [404, 256] on button "Play" at bounding box center [419, 241] width 163 height 49
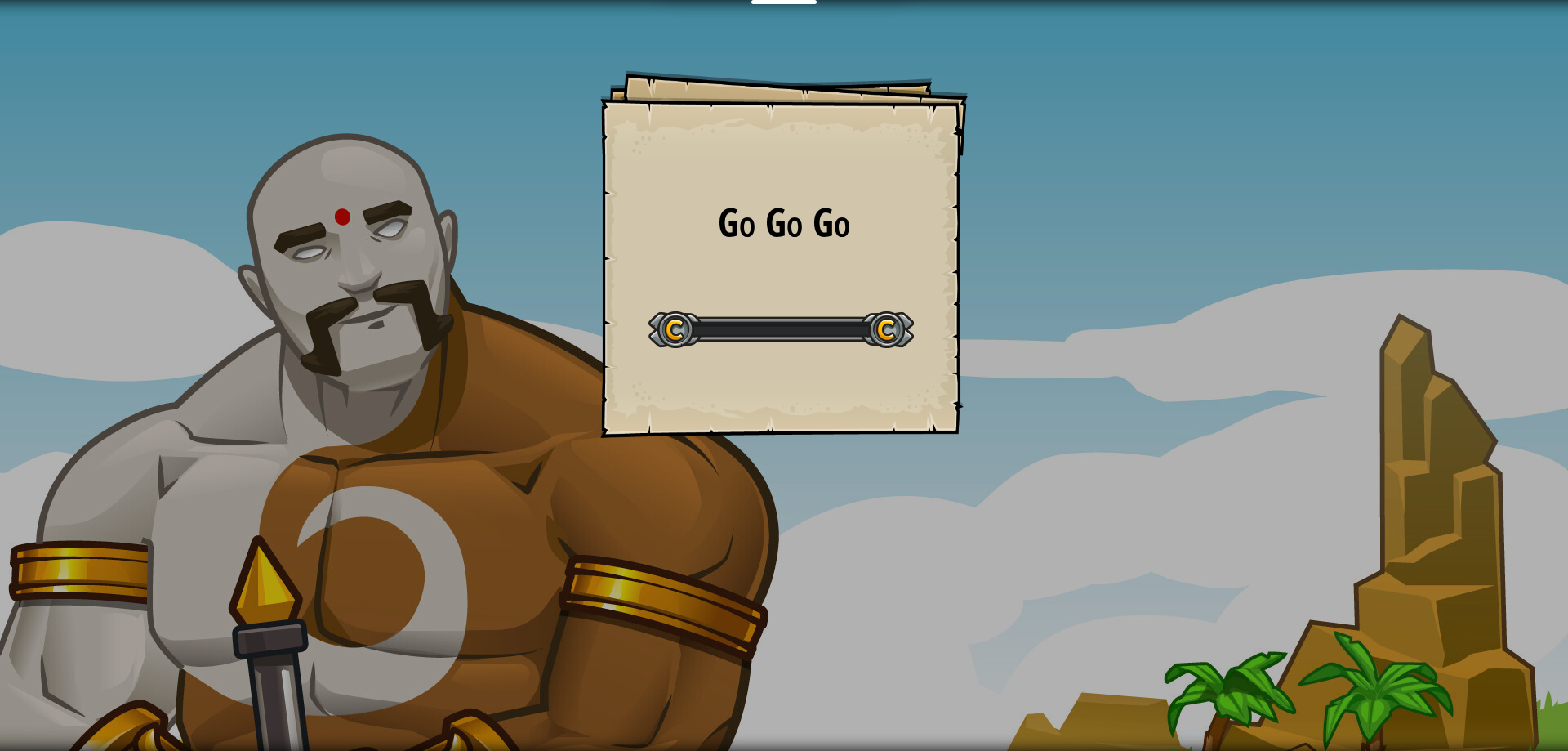
click at [393, 241] on div "Go Go Go Goals Start Level Error loading from server. Try refreshing the page. …" at bounding box center [784, 376] width 1568 height 751
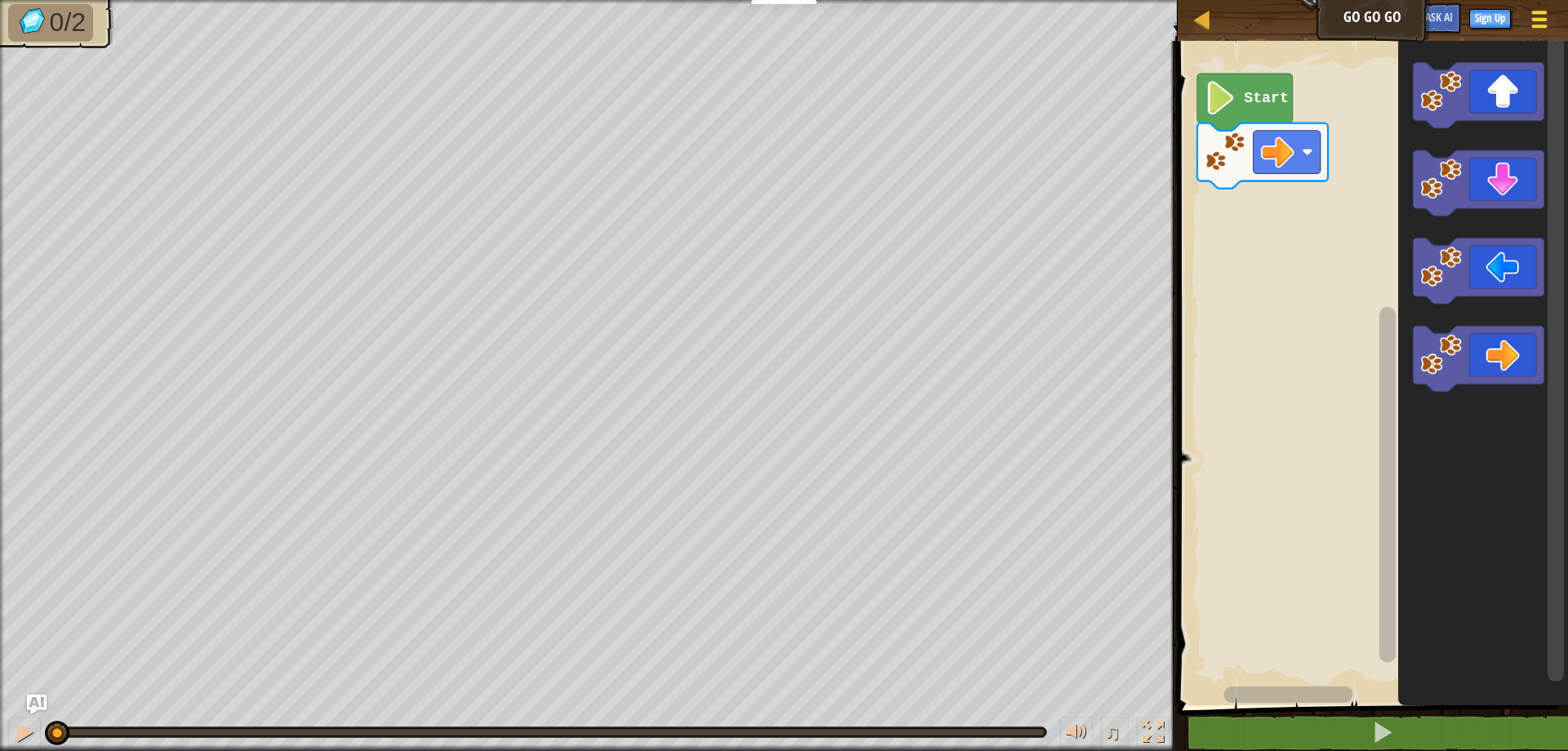
click at [1534, 14] on span at bounding box center [1539, 12] width 16 height 3
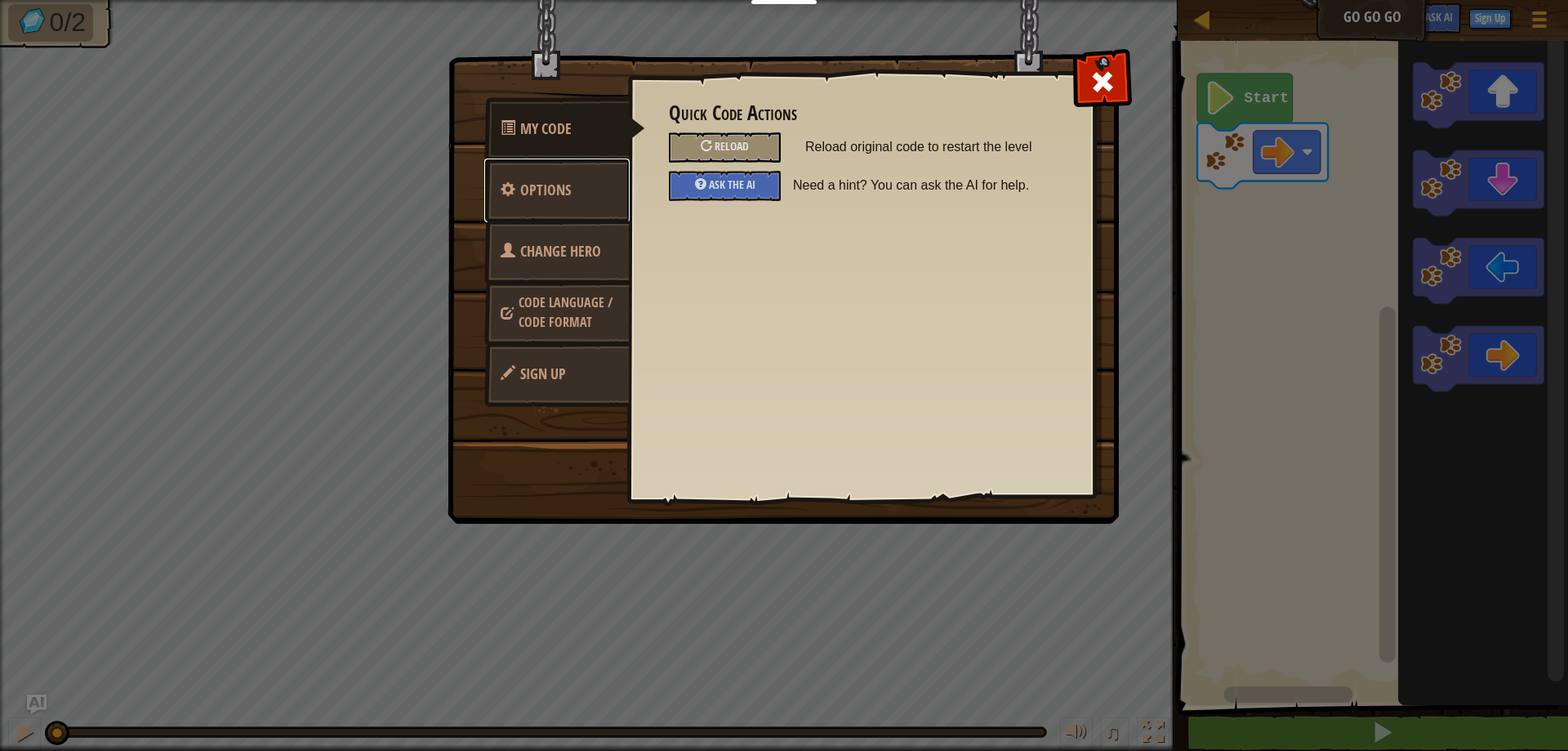
click at [547, 178] on link "Options" at bounding box center [557, 191] width 145 height 64
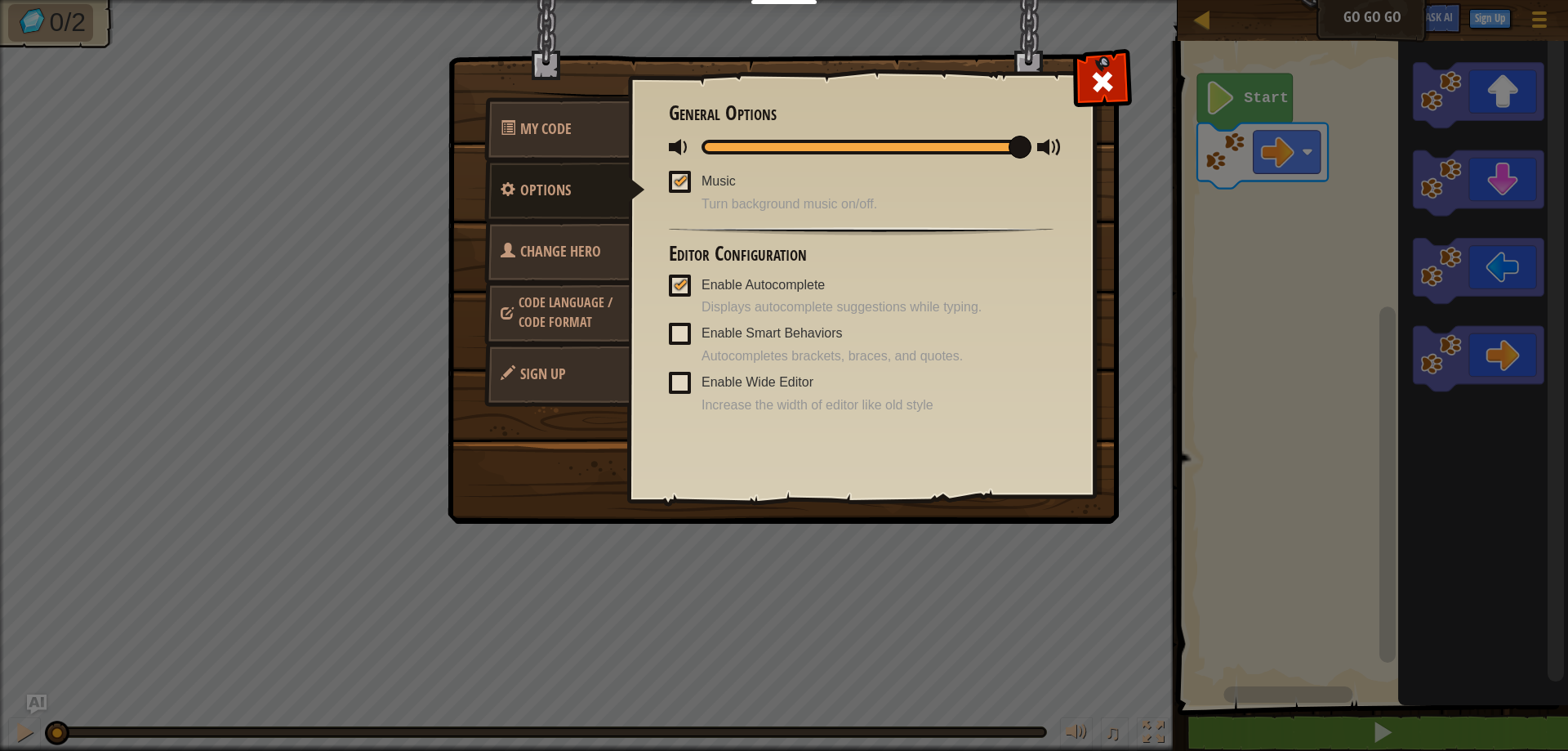
click at [697, 328] on div "Enable Smart Behaviors Autocompletes brackets, braces, and quotes." at bounding box center [861, 343] width 384 height 45
click at [687, 329] on span at bounding box center [679, 334] width 22 height 22
click at [0, 0] on input "Enable Smart Behaviors" at bounding box center [0, 0] width 0 height 0
click at [1105, 90] on span at bounding box center [1102, 82] width 26 height 26
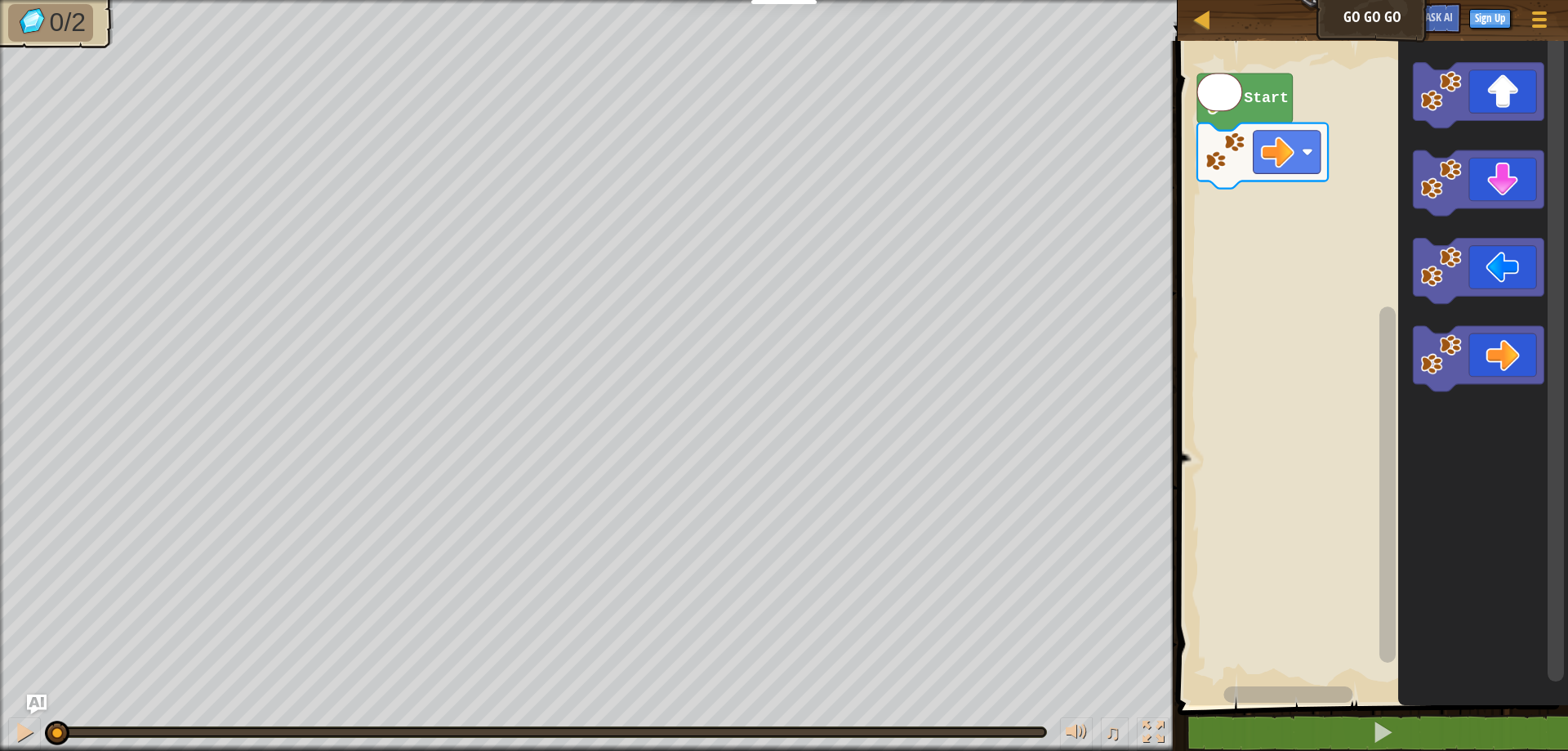
click at [1228, 87] on icon "Blockly Workspace" at bounding box center [1219, 92] width 45 height 38
drag, startPoint x: 1222, startPoint y: 87, endPoint x: 1233, endPoint y: 80, distance: 13.0
click at [1229, 87] on input at bounding box center [1219, 91] width 46 height 39
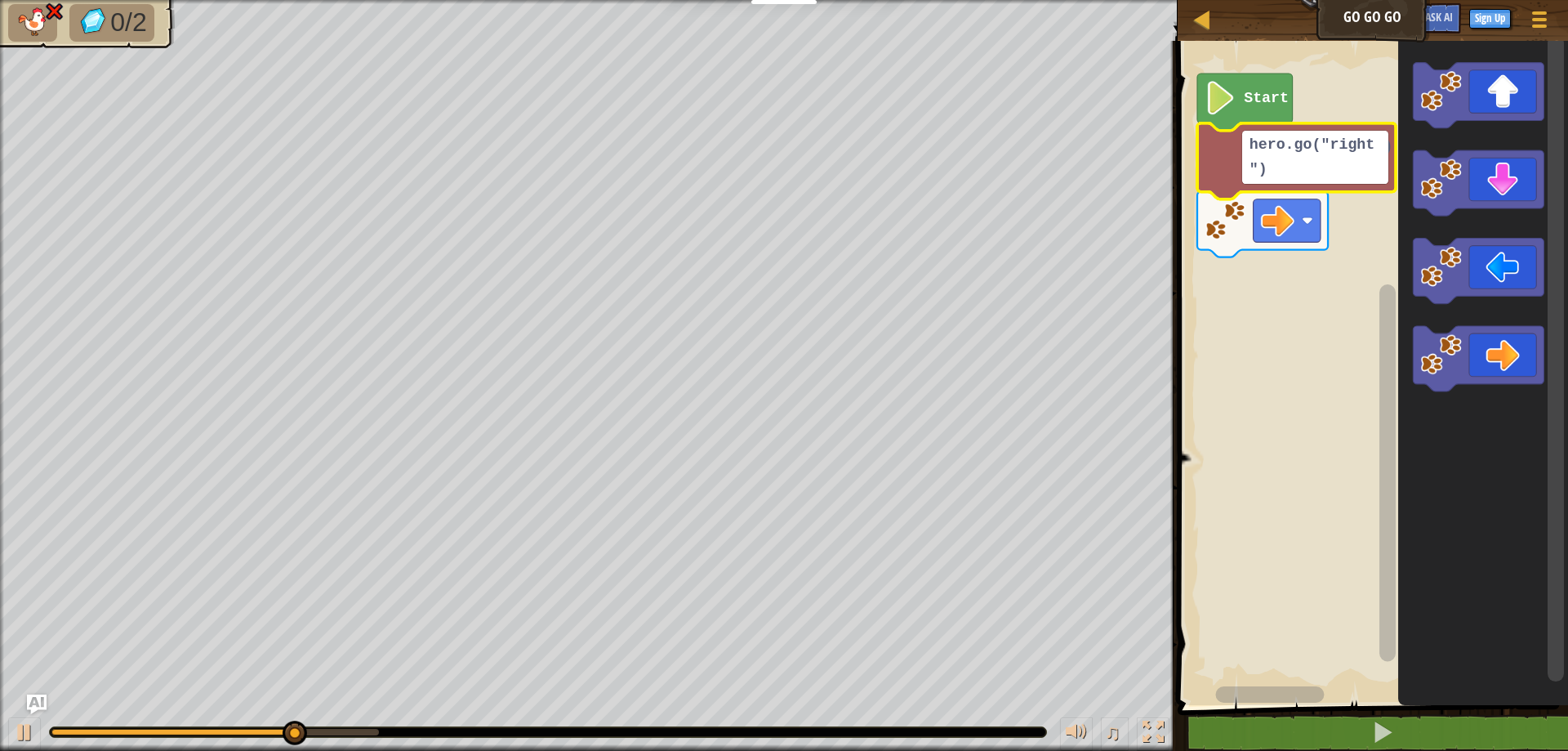
type textarea "hero.go("right")"
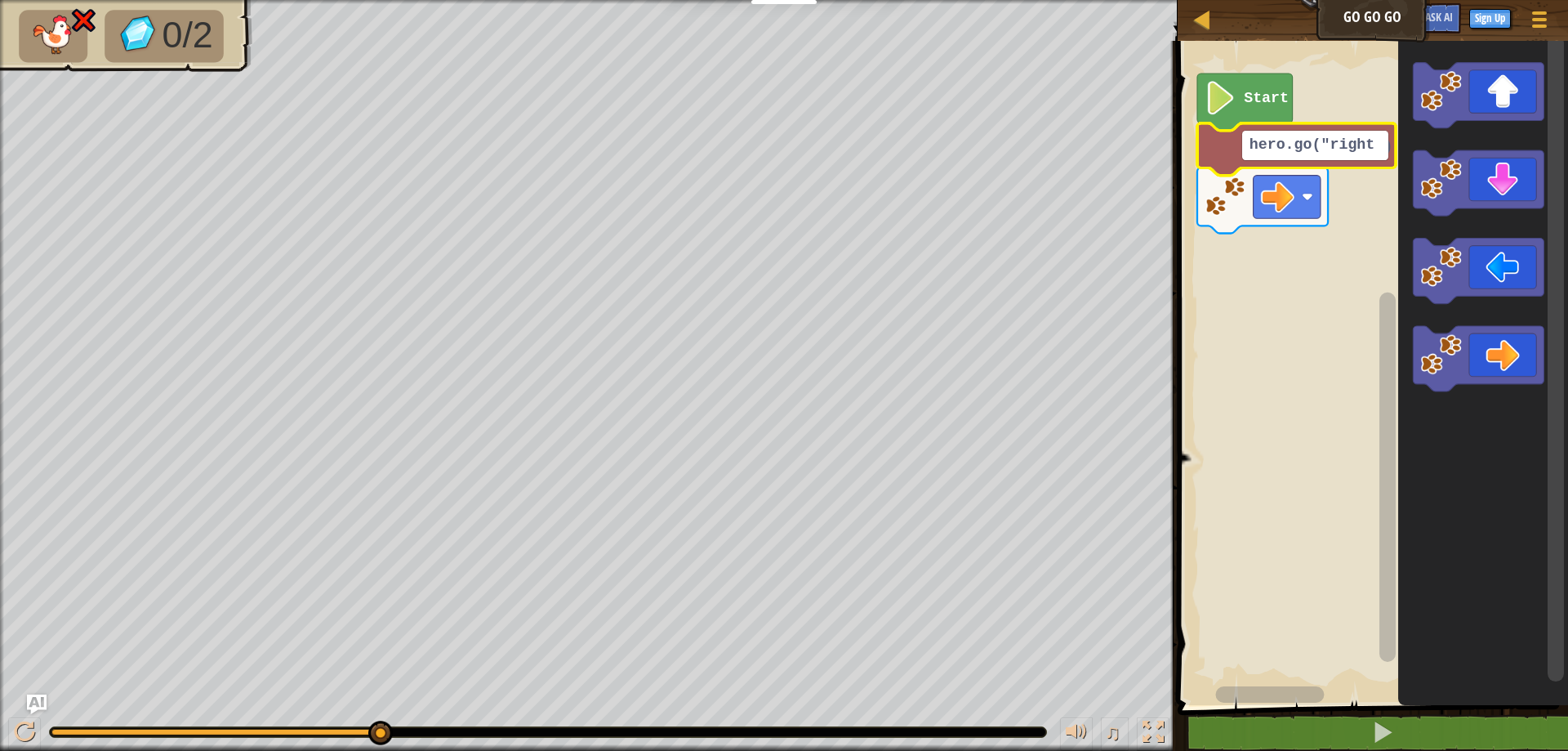
click at [1375, 208] on rect "Blockly Workspace" at bounding box center [1370, 369] width 395 height 672
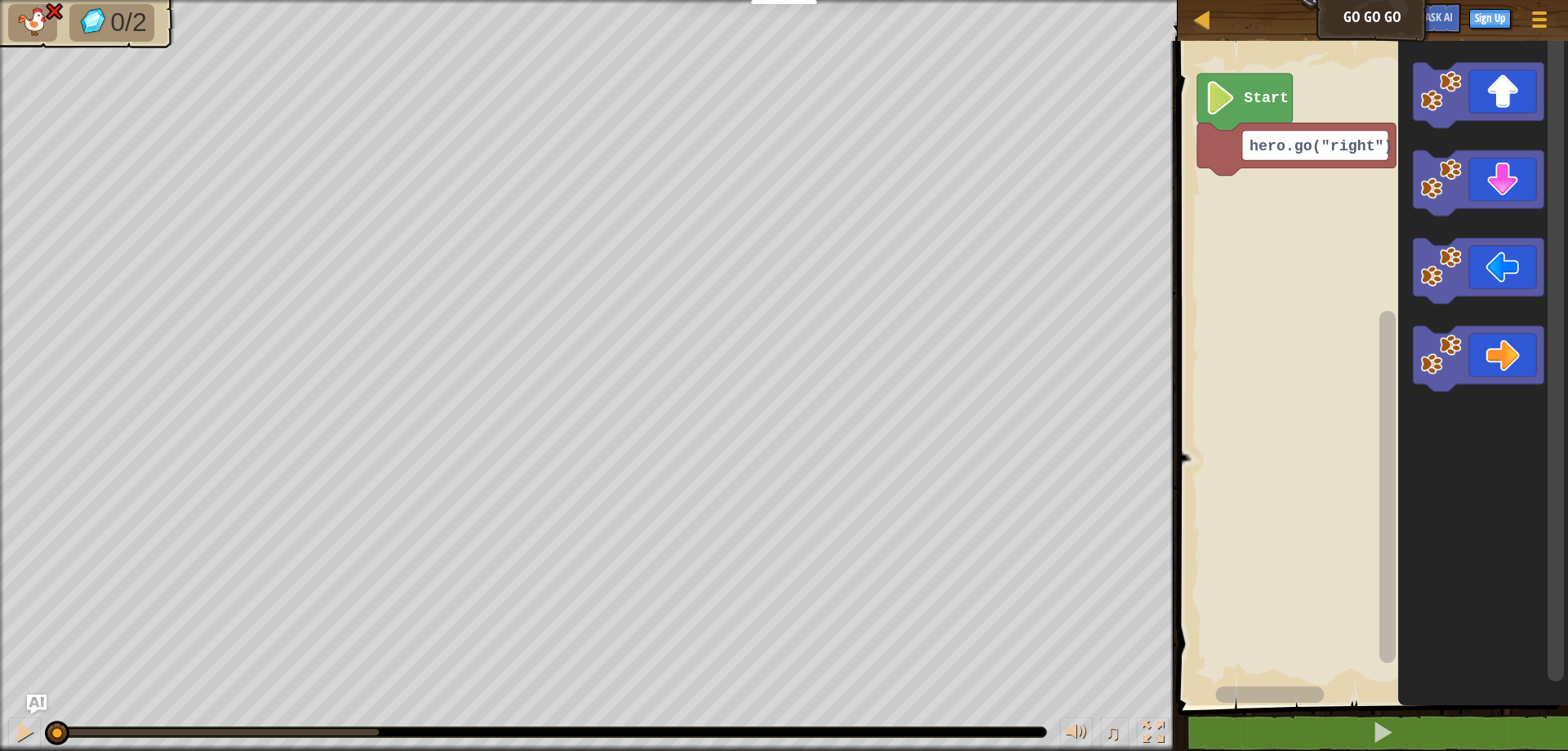
click at [1225, 149] on icon "Blockly Workspace" at bounding box center [1296, 150] width 199 height 53
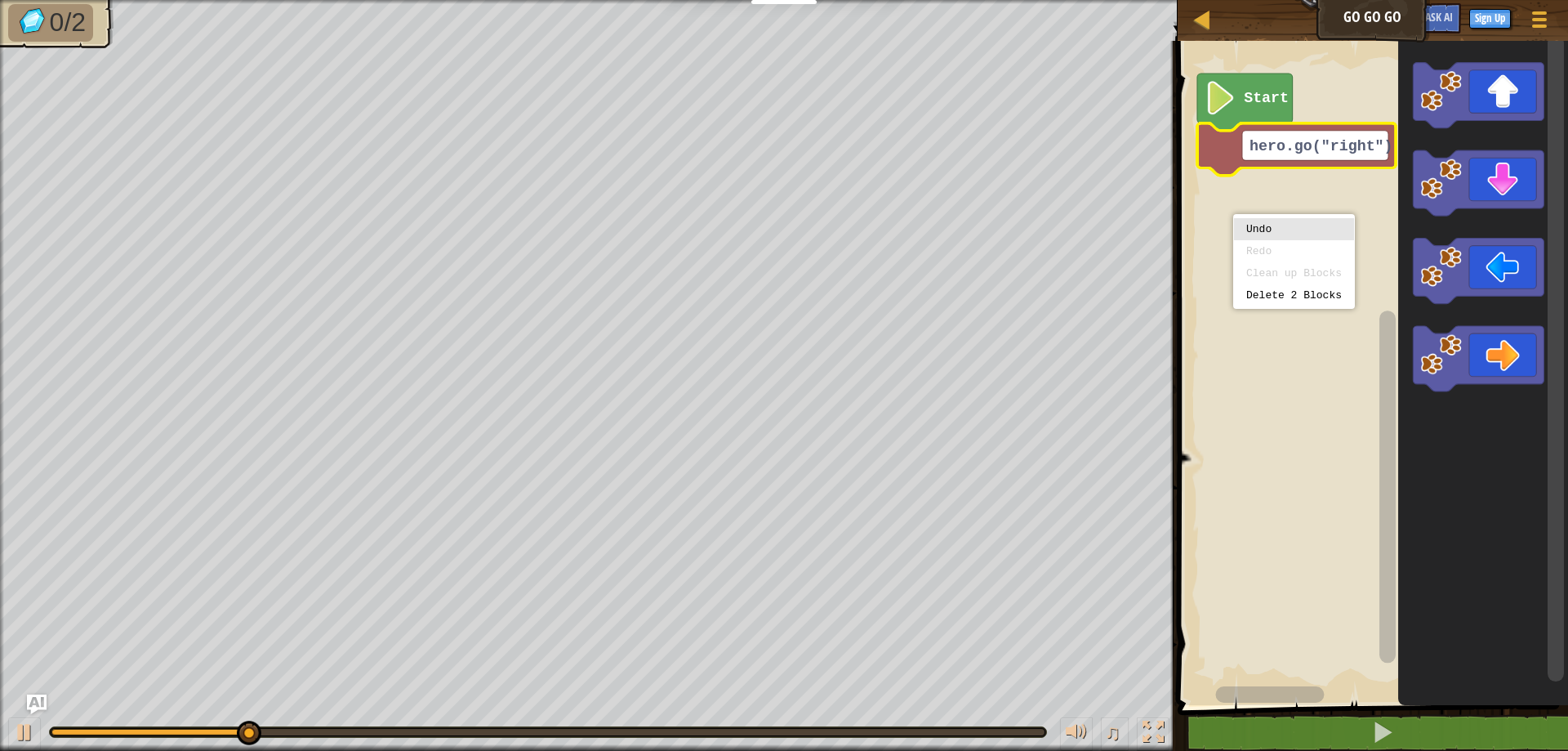
click at [1260, 193] on rect "Blockly Workspace" at bounding box center [1370, 369] width 395 height 672
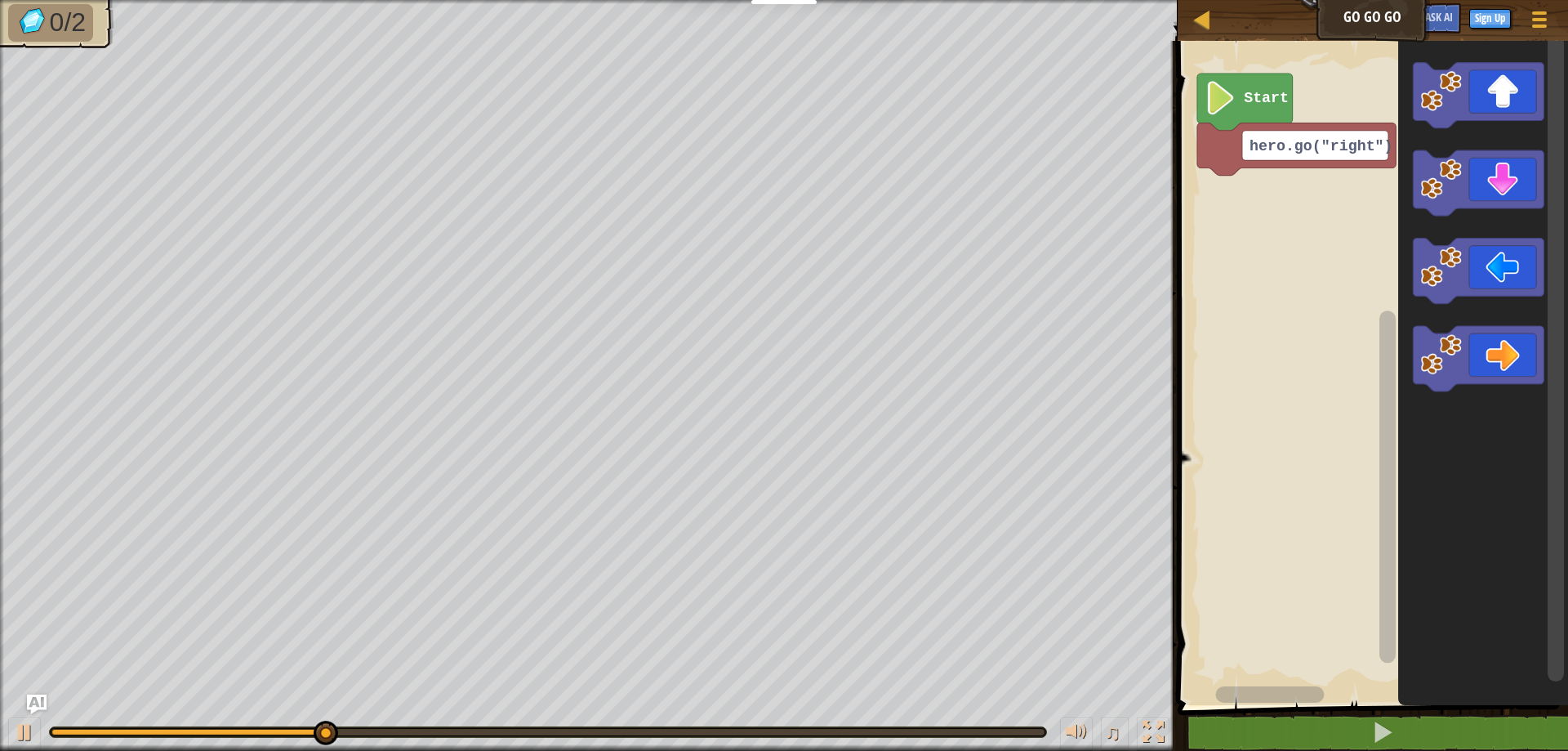
click at [1236, 201] on rect "Blockly Workspace" at bounding box center [1370, 369] width 395 height 672
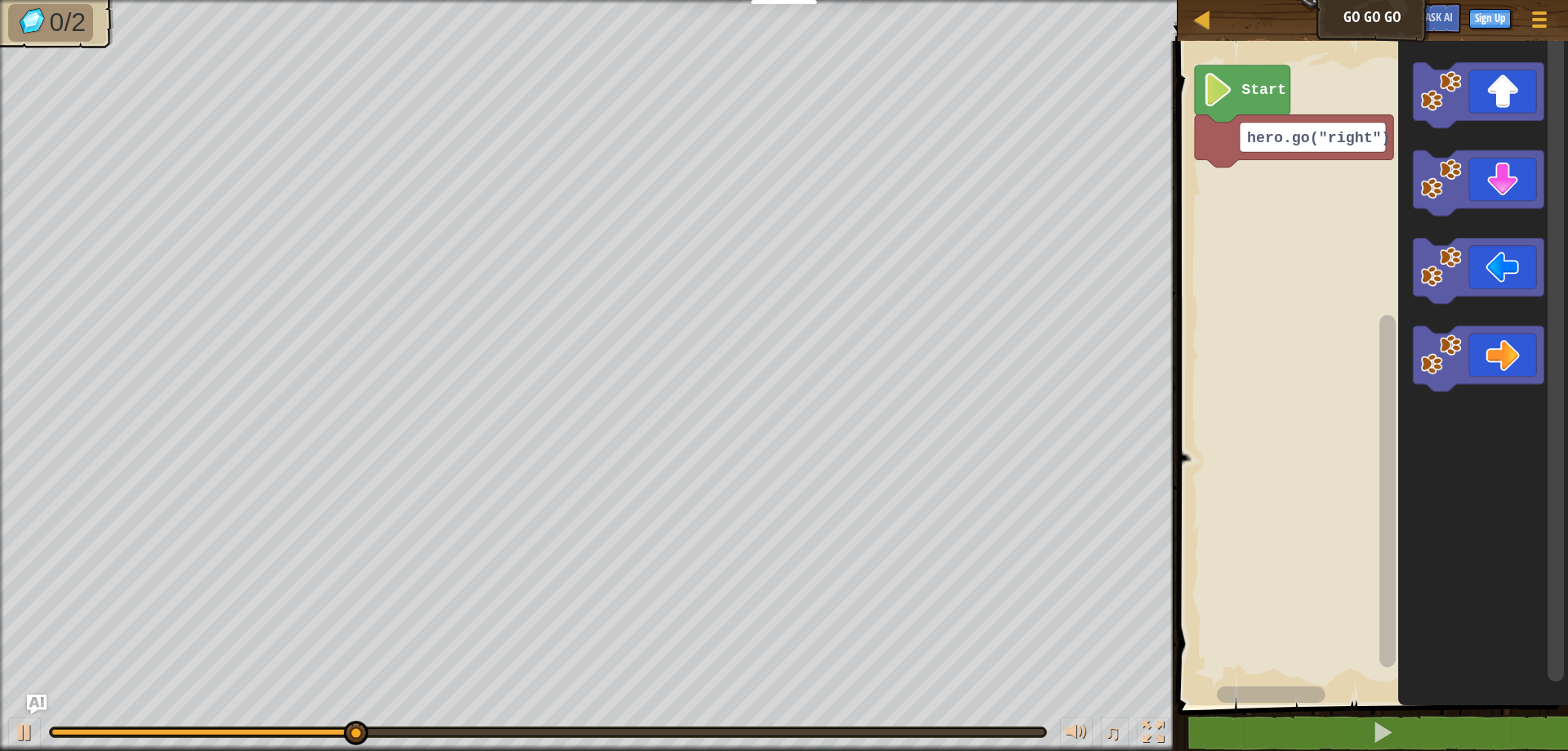
click at [1235, 193] on rect "Blockly Workspace" at bounding box center [1370, 369] width 395 height 672
click at [1237, 198] on rect "Blockly Workspace" at bounding box center [1370, 369] width 395 height 672
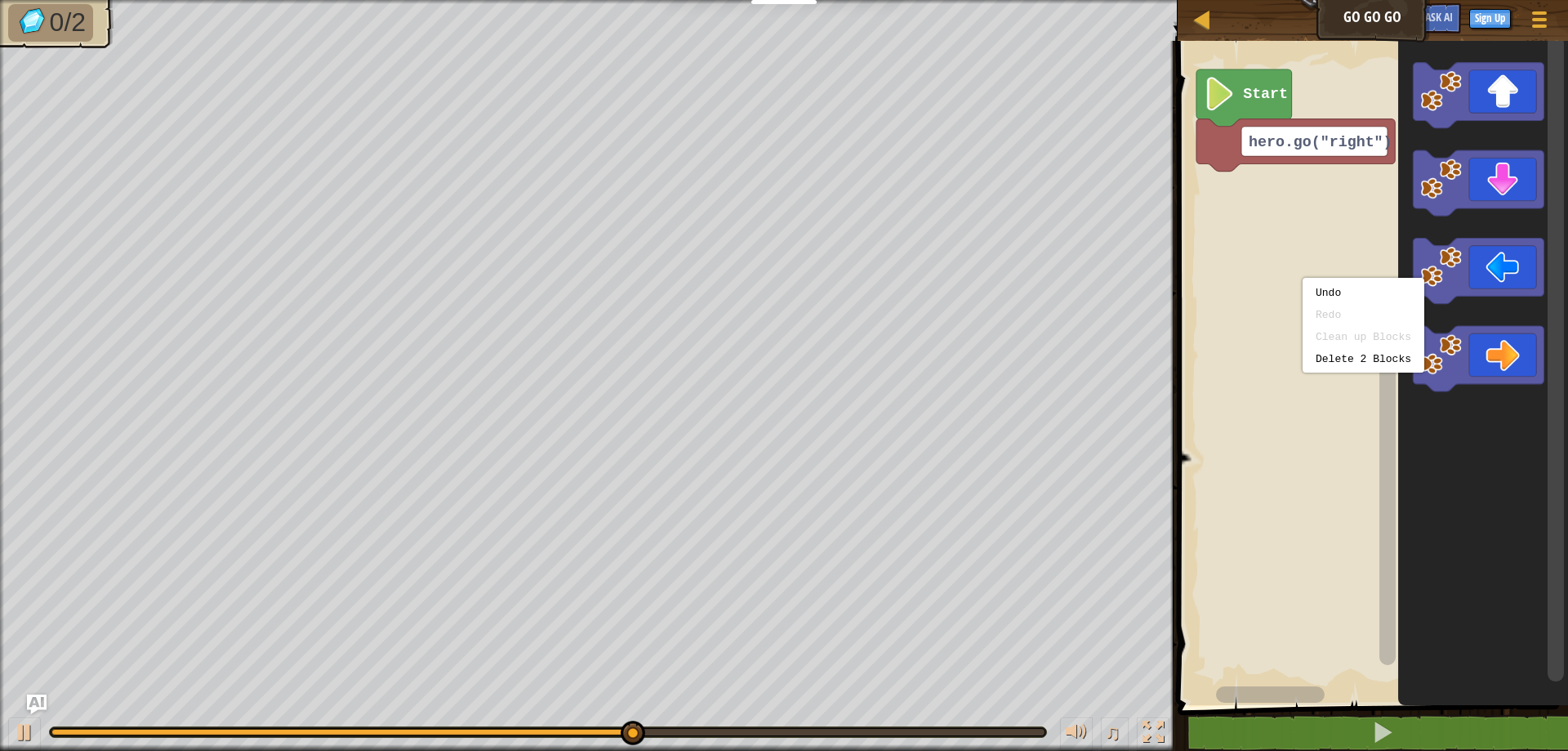
click at [1359, 213] on rect "Blockly Workspace" at bounding box center [1370, 369] width 395 height 672
